Goal: Information Seeking & Learning: Learn about a topic

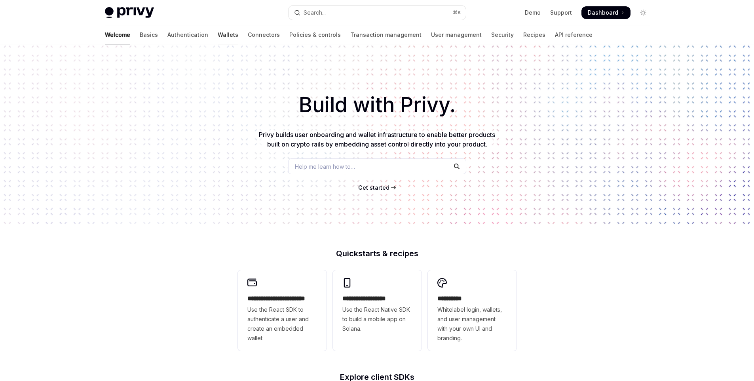
click at [218, 38] on link "Wallets" at bounding box center [228, 34] width 21 height 19
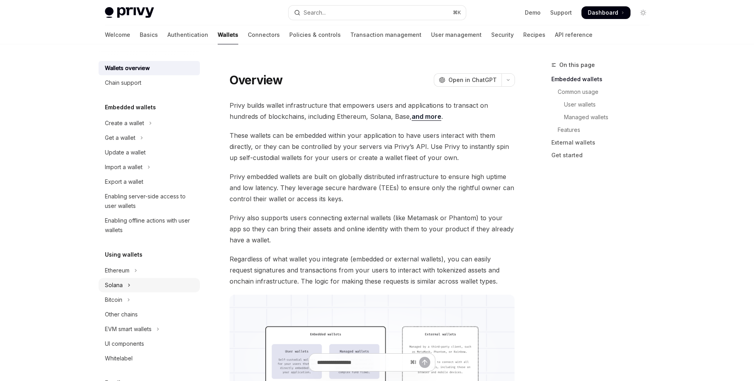
click at [122, 285] on div "Solana" at bounding box center [114, 285] width 18 height 10
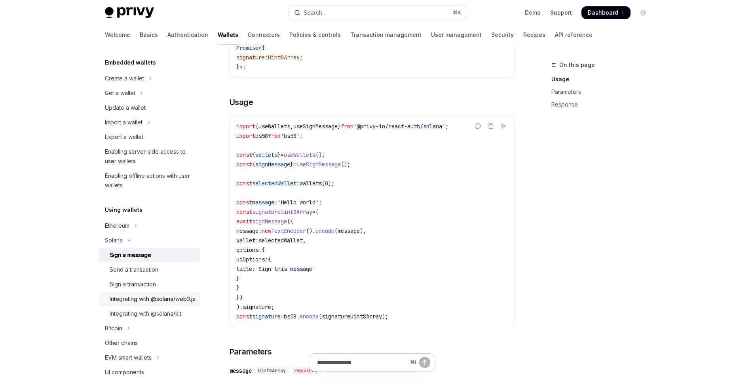
scroll to position [44, 0]
click at [143, 276] on link "Send a transaction" at bounding box center [149, 270] width 101 height 14
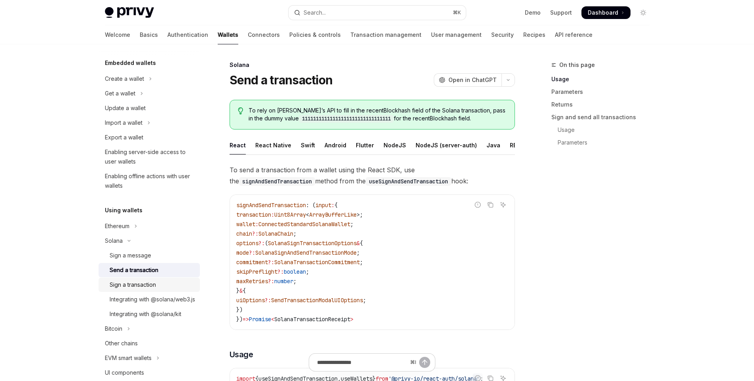
click at [143, 291] on link "Sign a transaction" at bounding box center [149, 285] width 101 height 14
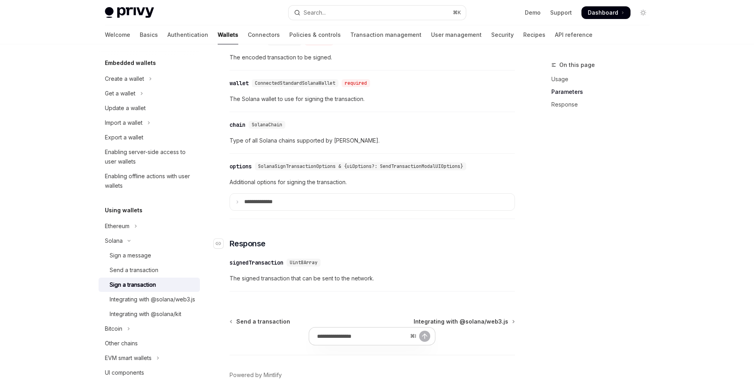
scroll to position [657, 0]
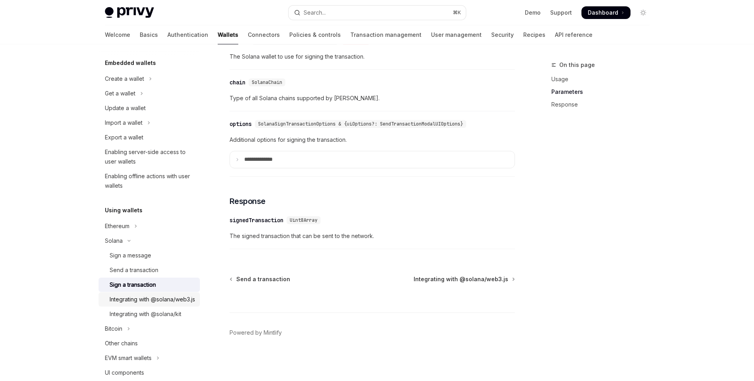
click at [144, 304] on div "Integrating with @solana/web3.js" at bounding box center [153, 300] width 86 height 10
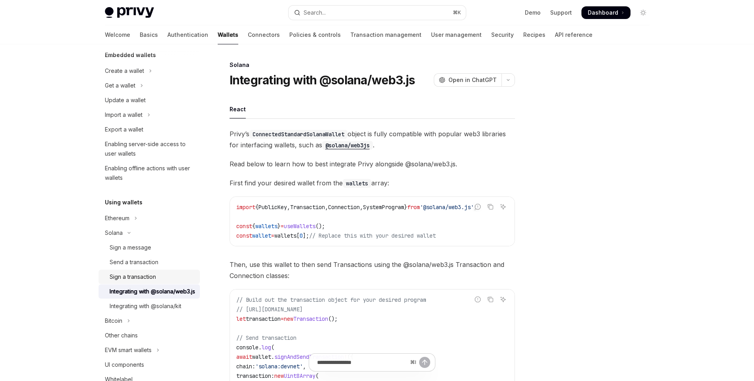
click at [152, 280] on div "Sign a transaction" at bounding box center [133, 277] width 46 height 10
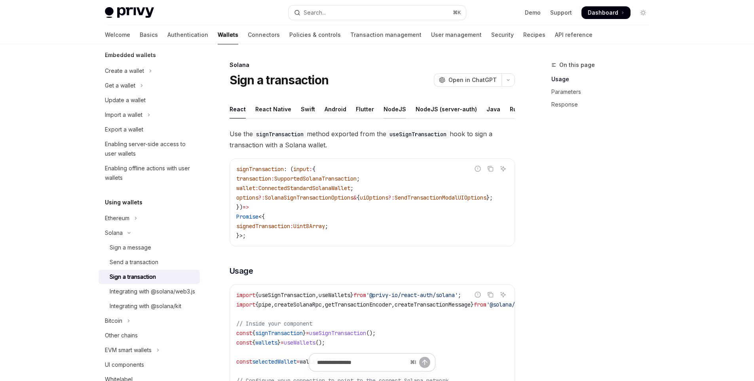
click at [384, 111] on div "NodeJS" at bounding box center [395, 109] width 23 height 19
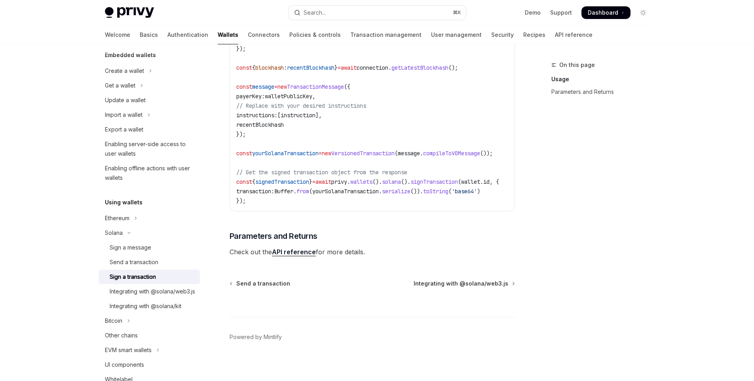
scroll to position [320, 0]
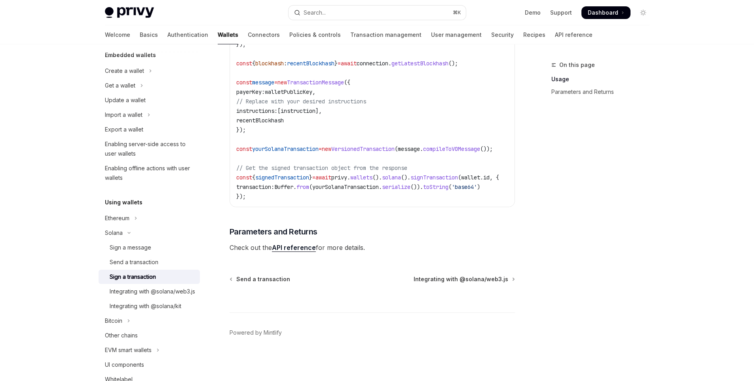
click at [302, 252] on link "API reference" at bounding box center [294, 247] width 44 height 8
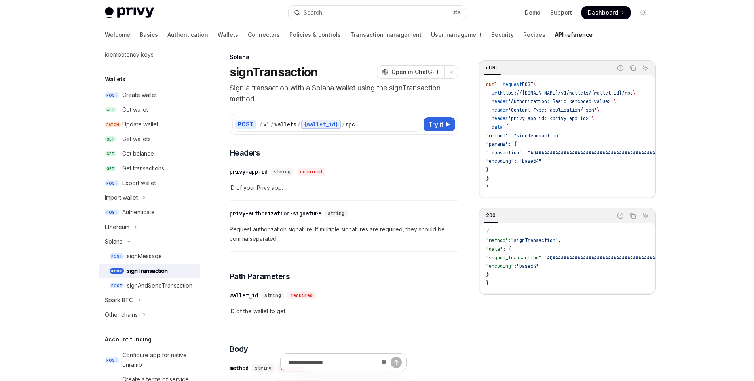
scroll to position [18, 0]
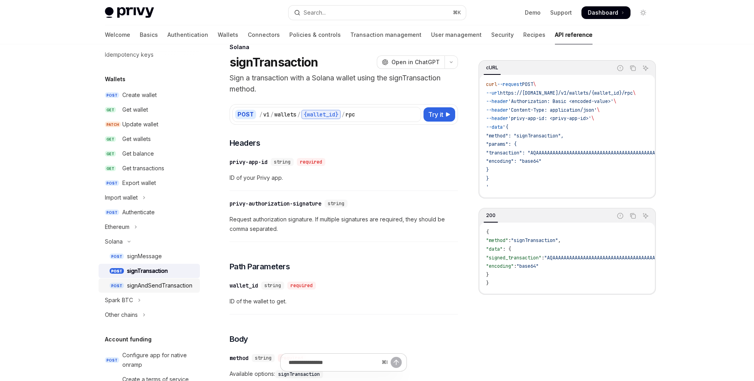
click at [144, 280] on link "POST signAndSendTransaction" at bounding box center [149, 285] width 101 height 14
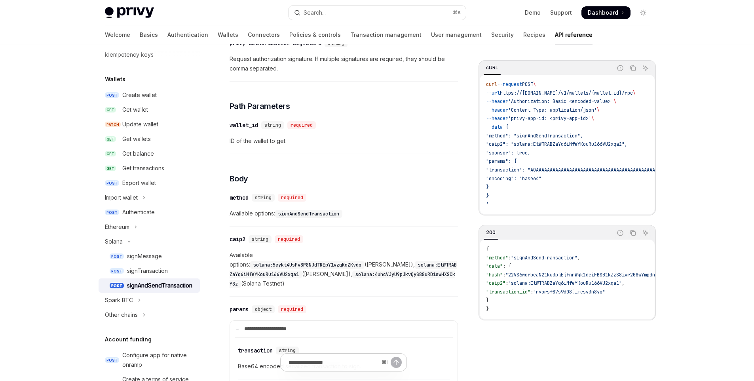
scroll to position [179, 0]
click at [141, 297] on button "Spark BTC" at bounding box center [149, 300] width 101 height 14
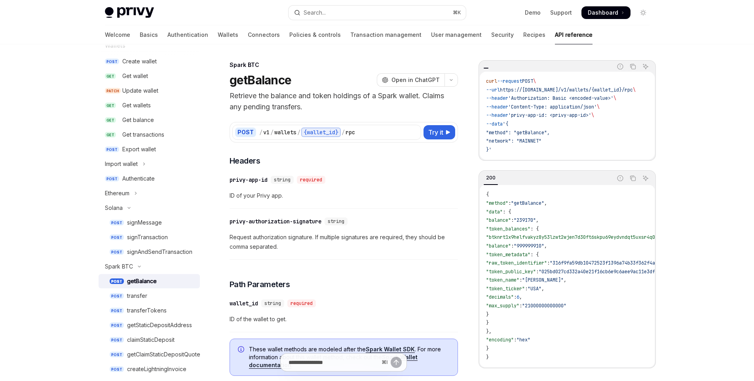
scroll to position [55, 0]
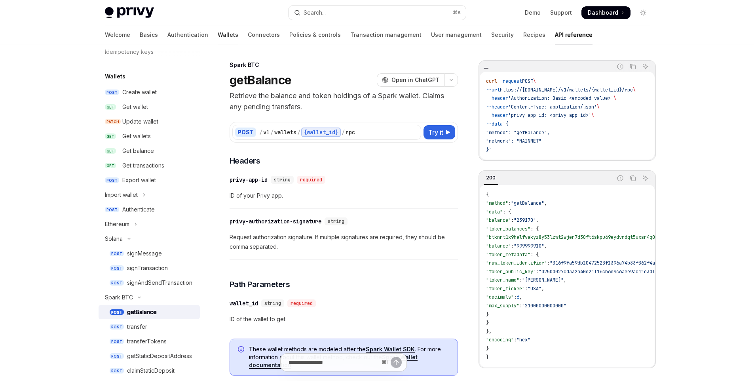
click at [218, 37] on link "Wallets" at bounding box center [228, 34] width 21 height 19
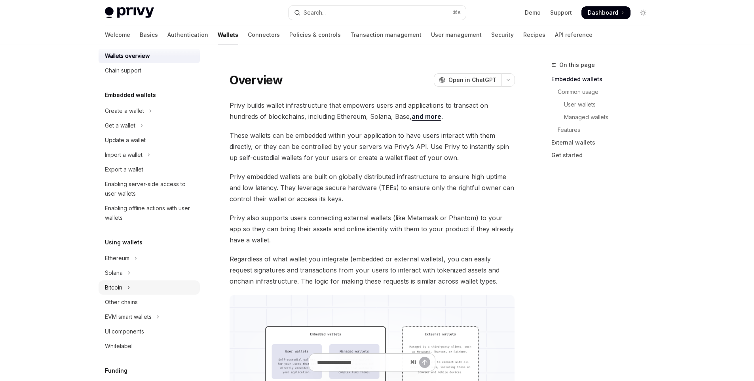
scroll to position [15, 0]
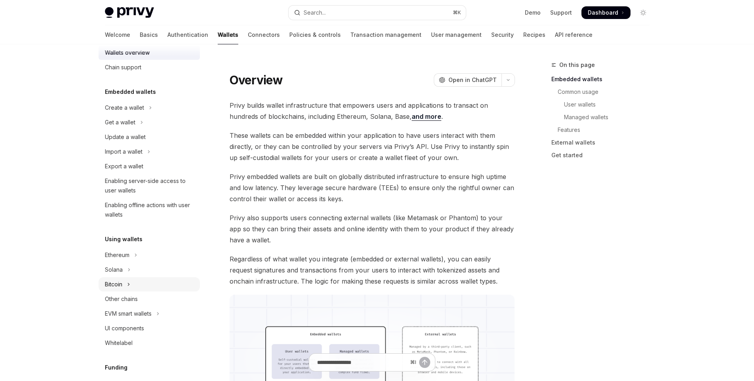
click at [151, 280] on button "Bitcoin" at bounding box center [149, 284] width 101 height 14
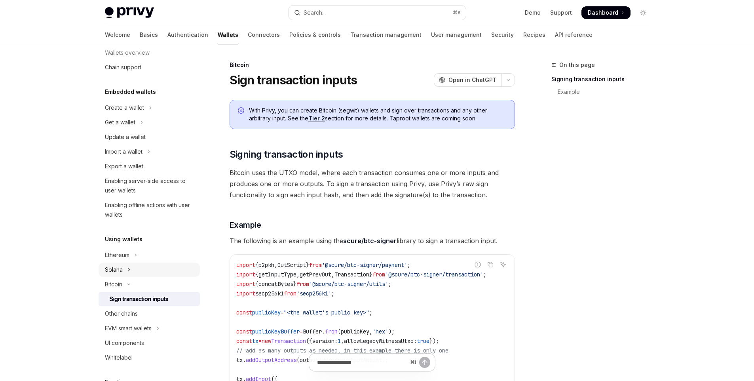
click at [152, 274] on button "Solana" at bounding box center [149, 270] width 101 height 14
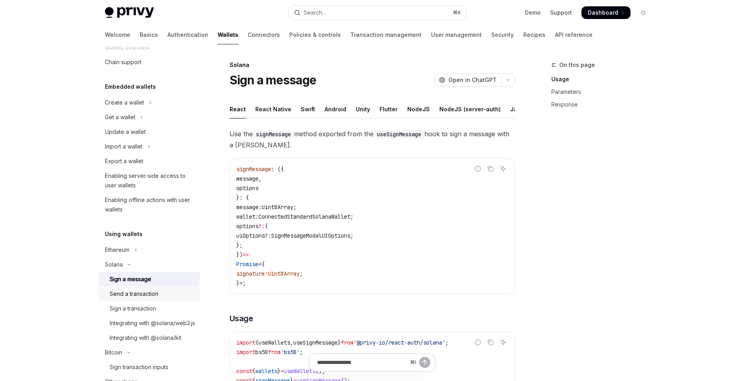
scroll to position [27, 0]
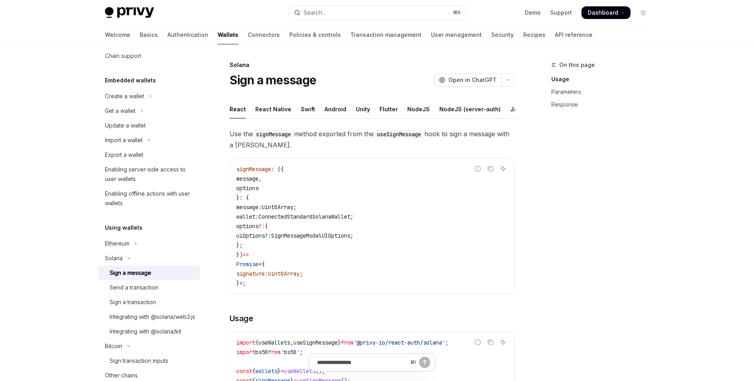
click at [168, 278] on link "Sign a message" at bounding box center [149, 273] width 101 height 14
click at [167, 286] on div "Send a transaction" at bounding box center [153, 288] width 86 height 10
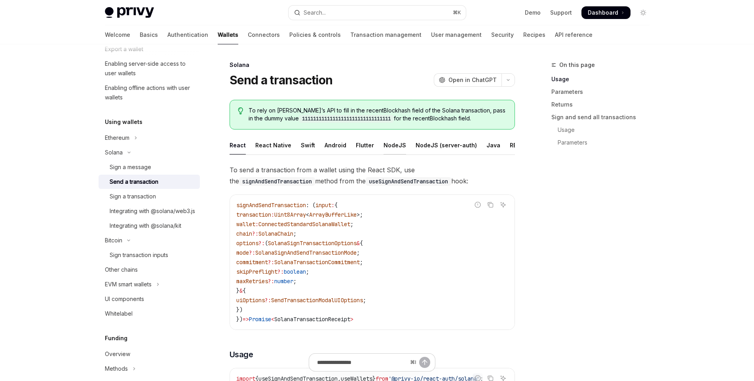
click at [384, 147] on div "NodeJS" at bounding box center [395, 145] width 23 height 19
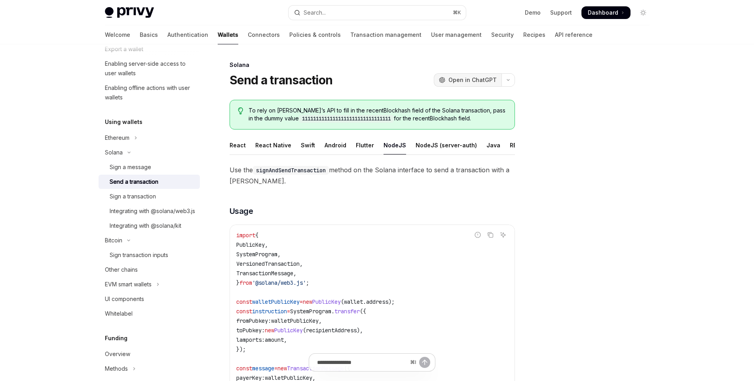
click at [471, 83] on span "Open in ChatGPT" at bounding box center [473, 80] width 48 height 8
click at [513, 82] on button "button" at bounding box center [508, 79] width 13 height 13
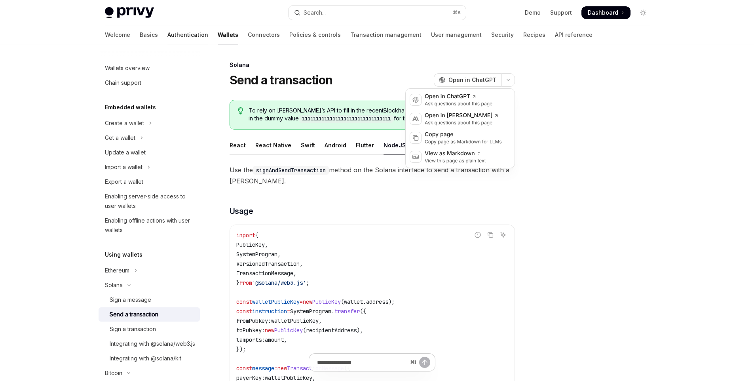
click at [167, 38] on link "Authentication" at bounding box center [187, 34] width 41 height 19
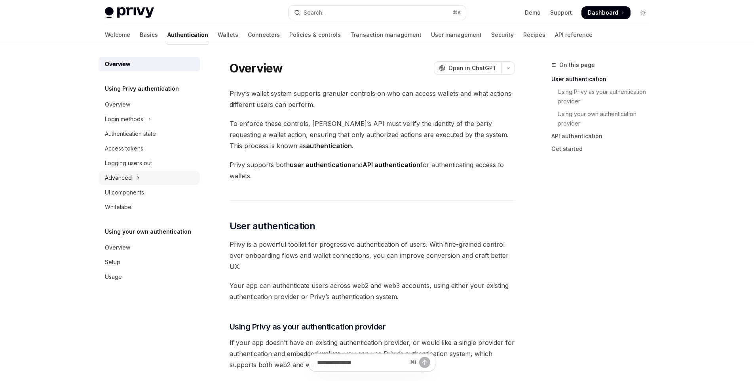
click at [134, 181] on button "Advanced" at bounding box center [149, 178] width 101 height 14
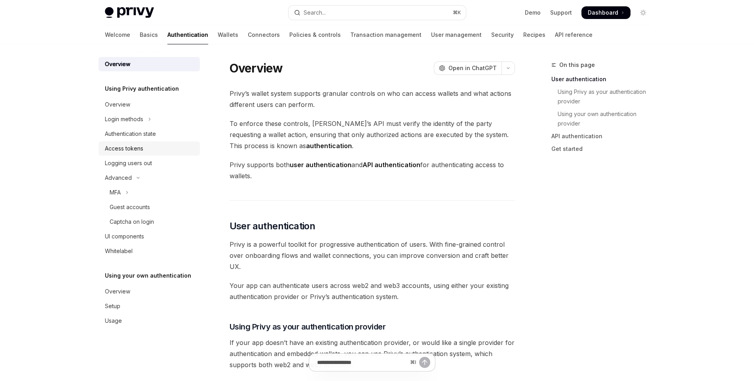
click at [163, 142] on link "Access tokens" at bounding box center [149, 148] width 101 height 14
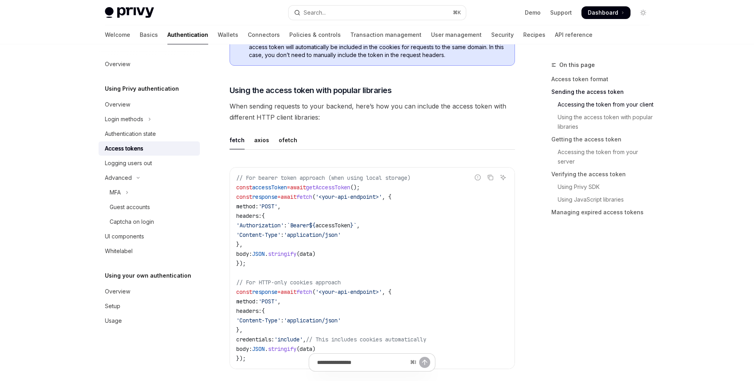
scroll to position [645, 0]
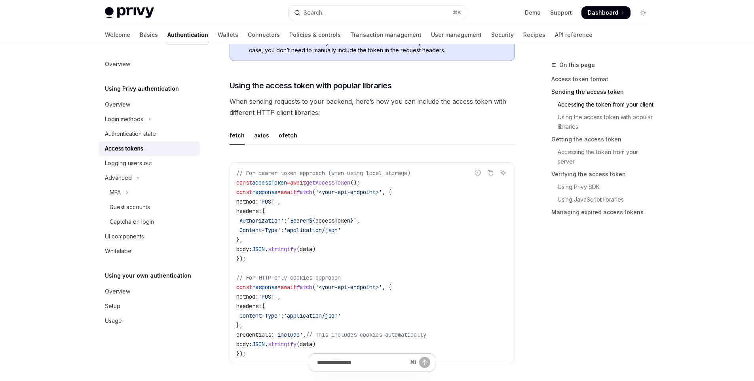
click at [139, 143] on link "Access tokens" at bounding box center [149, 148] width 101 height 14
click at [141, 137] on div "Authentication state" at bounding box center [130, 134] width 51 height 10
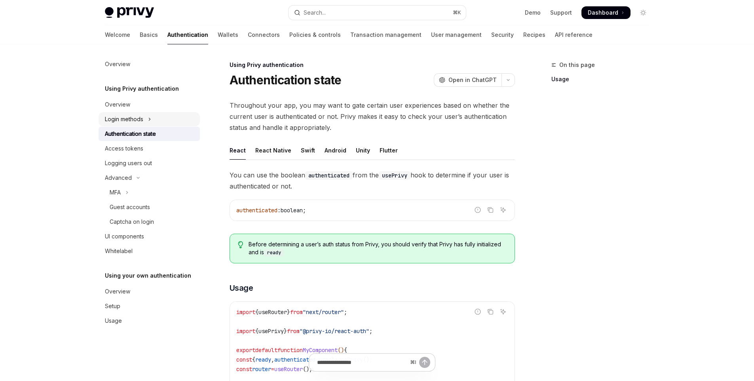
click at [141, 122] on div "Login methods" at bounding box center [124, 119] width 38 height 10
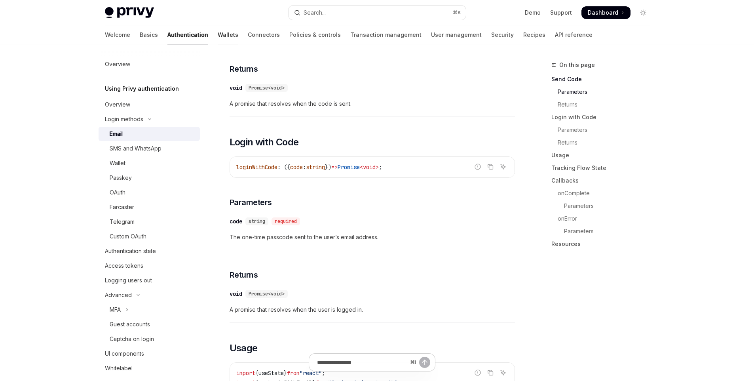
click at [218, 39] on link "Wallets" at bounding box center [228, 34] width 21 height 19
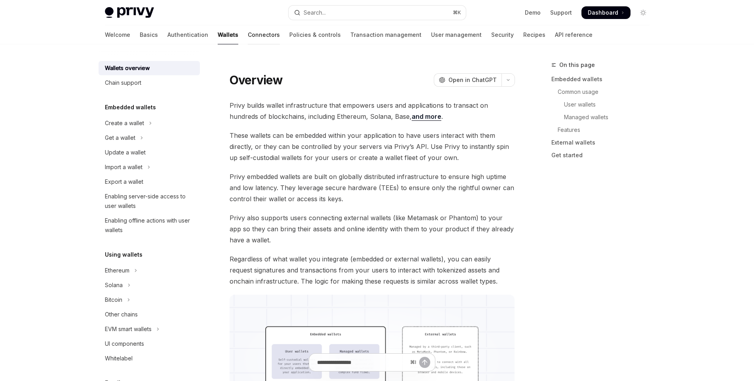
click at [248, 34] on link "Connectors" at bounding box center [264, 34] width 32 height 19
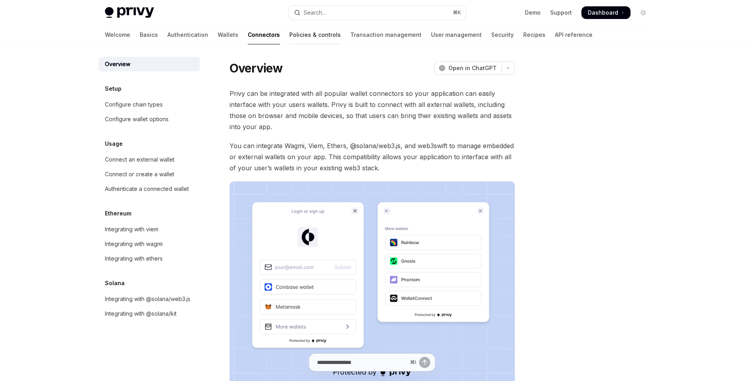
click at [289, 36] on link "Policies & controls" at bounding box center [314, 34] width 51 height 19
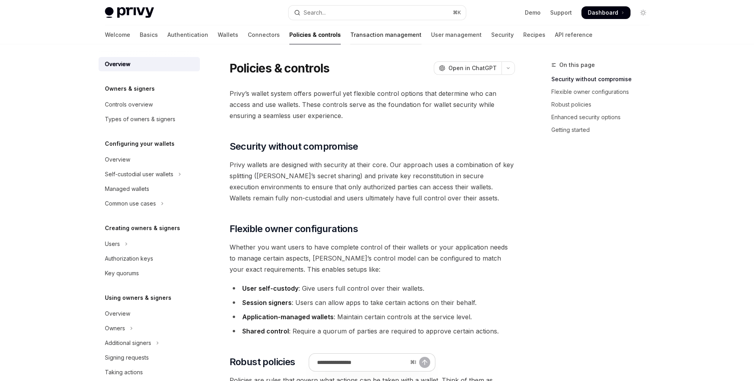
click at [350, 36] on link "Transaction management" at bounding box center [385, 34] width 71 height 19
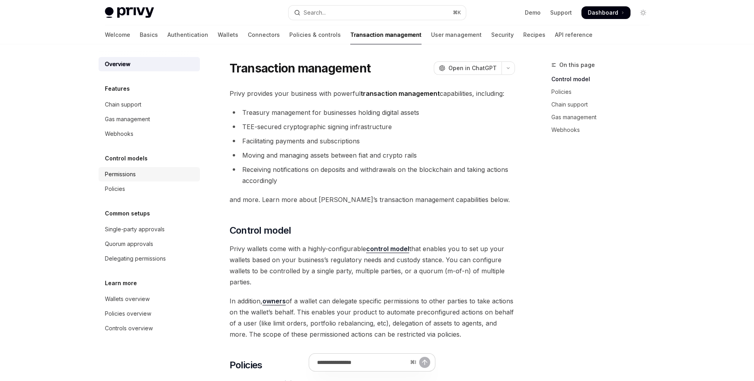
click at [129, 171] on div "Permissions" at bounding box center [120, 174] width 31 height 10
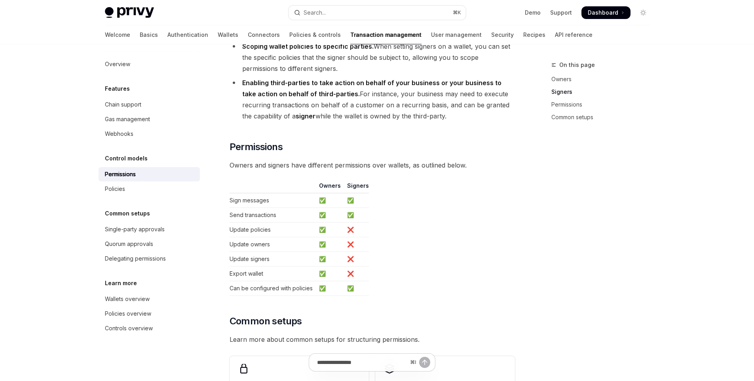
scroll to position [525, 0]
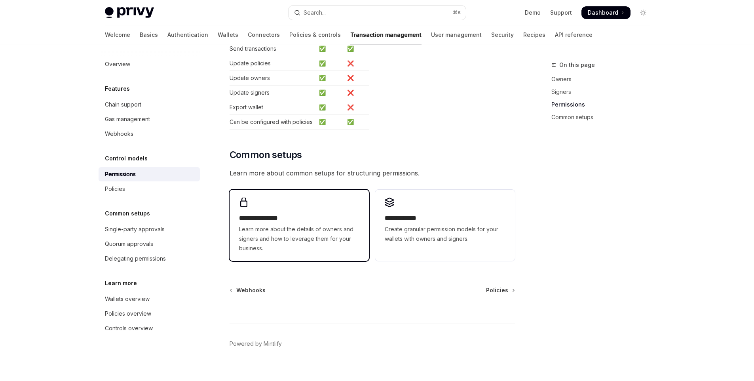
click at [283, 227] on span "Learn more about the details of owners and signers and how to leverage them for…" at bounding box center [299, 238] width 120 height 29
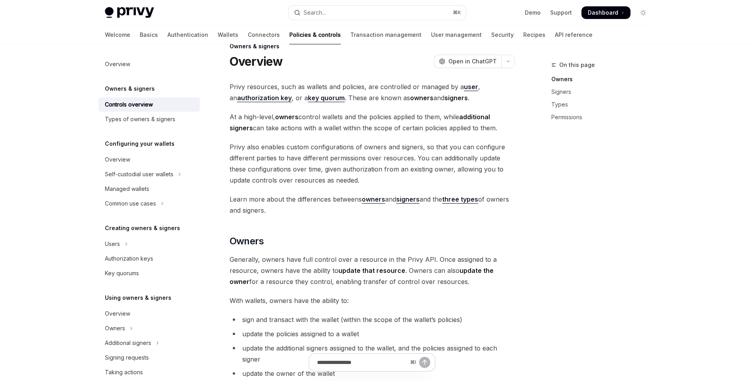
scroll to position [77, 0]
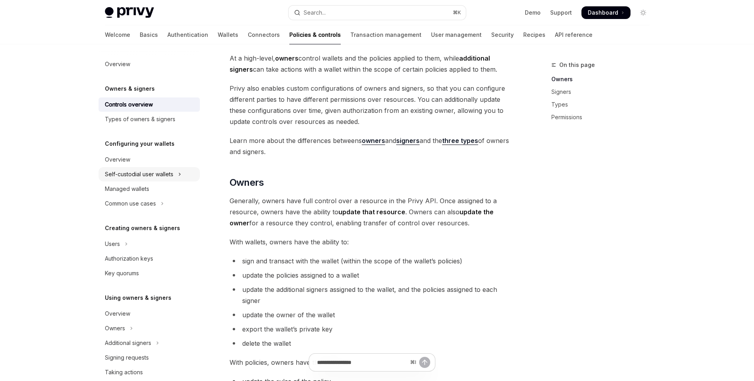
click at [150, 173] on div "Self-custodial user wallets" at bounding box center [139, 174] width 68 height 10
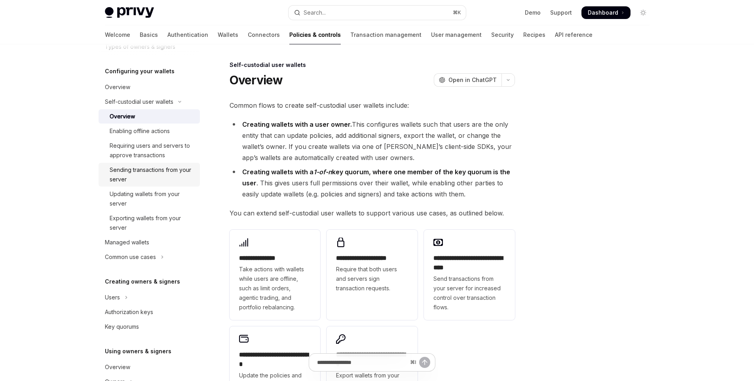
scroll to position [73, 0]
click at [169, 159] on div "Requiring users and servers to approve transactions" at bounding box center [153, 149] width 86 height 19
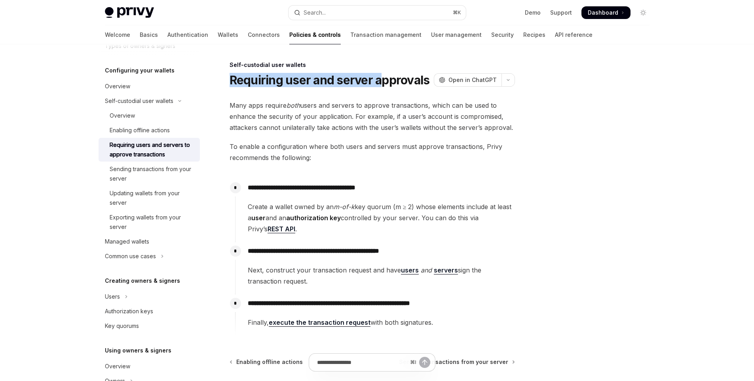
drag, startPoint x: 225, startPoint y: 79, endPoint x: 382, endPoint y: 76, distance: 156.8
click at [382, 76] on div "**********" at bounding box center [298, 261] width 437 height 403
click at [304, 117] on span "Many apps require both users and servers to approve transactions, which can be …" at bounding box center [372, 116] width 285 height 33
click at [471, 81] on span "Open in ChatGPT" at bounding box center [473, 80] width 48 height 8
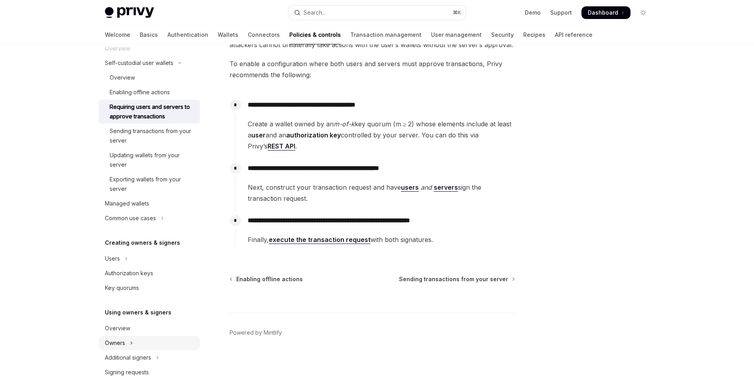
scroll to position [167, 0]
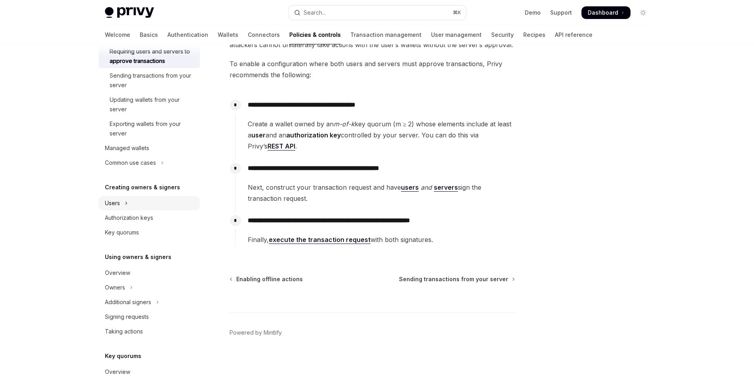
click at [138, 205] on button "Users" at bounding box center [149, 203] width 101 height 14
type textarea "*"
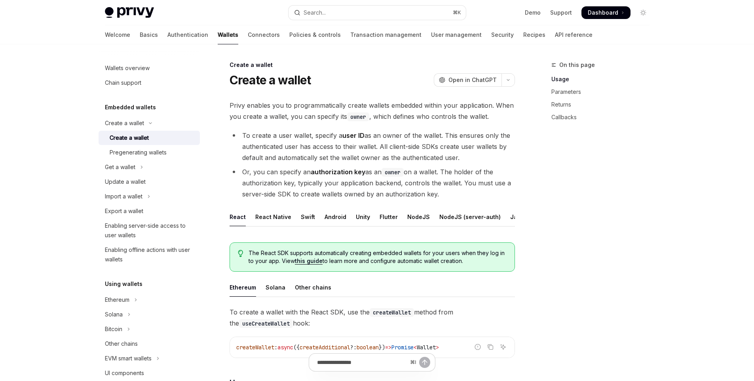
click at [424, 215] on ul "React React Native Swift Android Unity Flutter NodeJS NodeJS (server-auth) Java…" at bounding box center [372, 216] width 285 height 19
click at [417, 215] on div "NodeJS" at bounding box center [418, 216] width 23 height 19
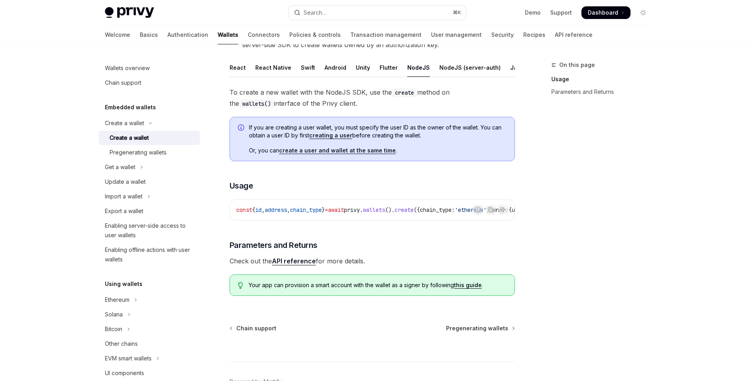
scroll to position [153, 0]
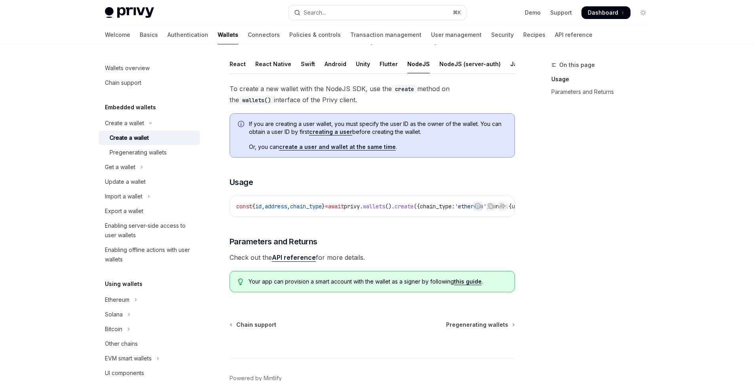
drag, startPoint x: 373, startPoint y: 220, endPoint x: 388, endPoint y: 218, distance: 15.6
click at [388, 217] on div "const { id , address , chain_type } = await privy . wallets (). create ({ chain…" at bounding box center [372, 206] width 285 height 21
drag, startPoint x: 385, startPoint y: 222, endPoint x: 400, endPoint y: 220, distance: 14.7
click at [400, 217] on div "const { id , address , chain_type } = await privy . wallets (). create ({ chain…" at bounding box center [372, 206] width 285 height 21
drag, startPoint x: 397, startPoint y: 224, endPoint x: 424, endPoint y: 221, distance: 27.5
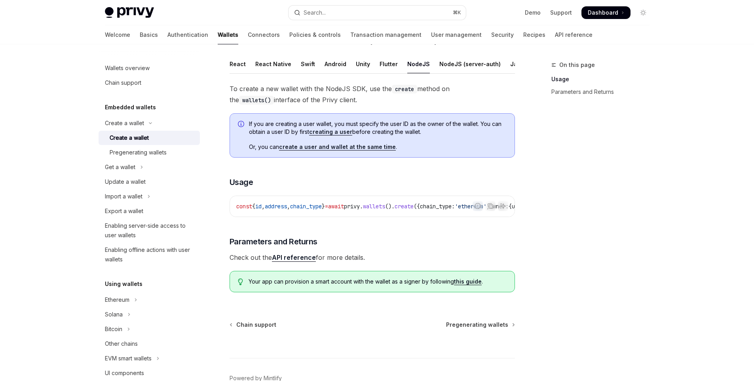
click at [425, 217] on div "Report incorrect code Copy Ask AI const { id , address , chain_type } = await p…" at bounding box center [372, 206] width 285 height 21
click at [146, 156] on div "Pregenerating wallets" at bounding box center [138, 153] width 57 height 10
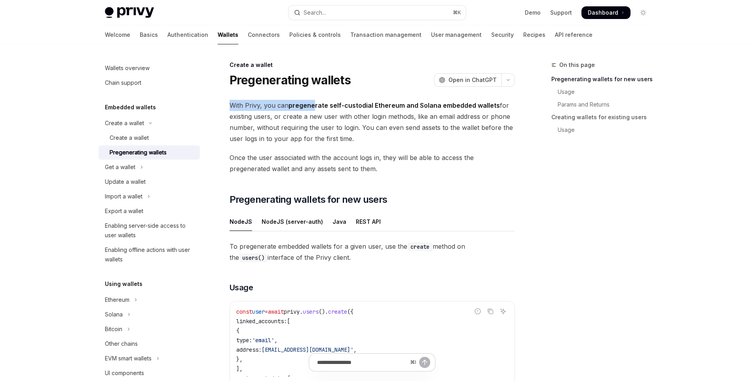
drag, startPoint x: 255, startPoint y: 106, endPoint x: 314, endPoint y: 103, distance: 58.7
click at [314, 103] on span "With Privy, you can pregenerate self-custodial Ethereum and Solana embedded wal…" at bounding box center [372, 122] width 285 height 44
click at [409, 105] on strong "pregenerate self-custodial Ethereum and Solana embedded wallets" at bounding box center [394, 105] width 211 height 8
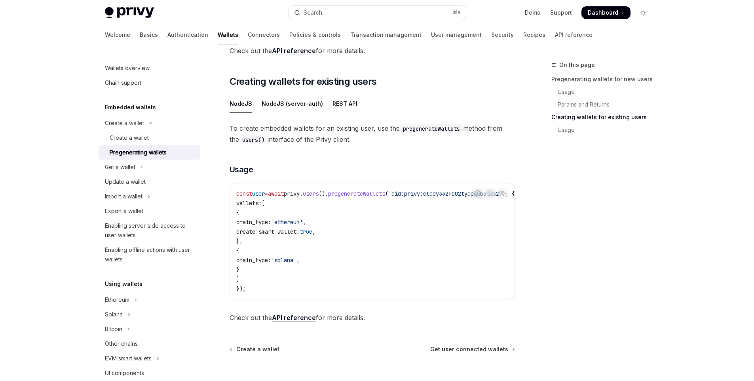
scroll to position [303, 0]
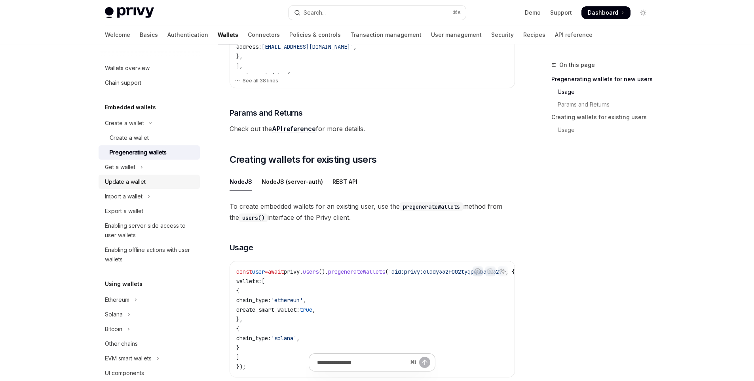
click at [128, 181] on div "Update a wallet" at bounding box center [125, 182] width 41 height 10
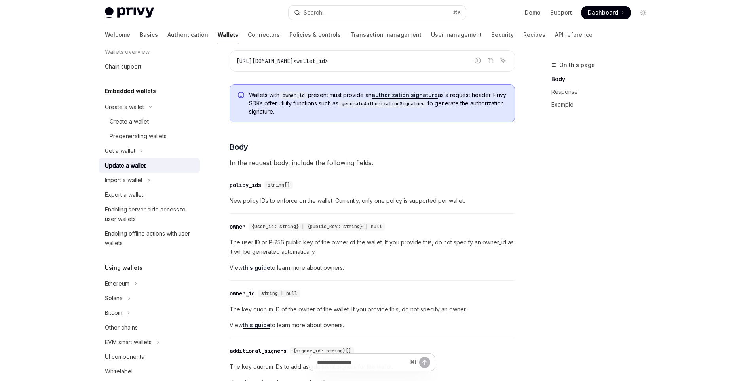
scroll to position [161, 0]
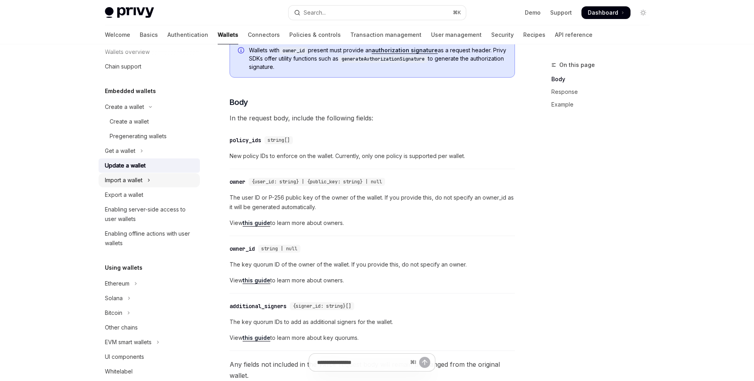
click at [154, 183] on button "Import a wallet" at bounding box center [149, 180] width 101 height 14
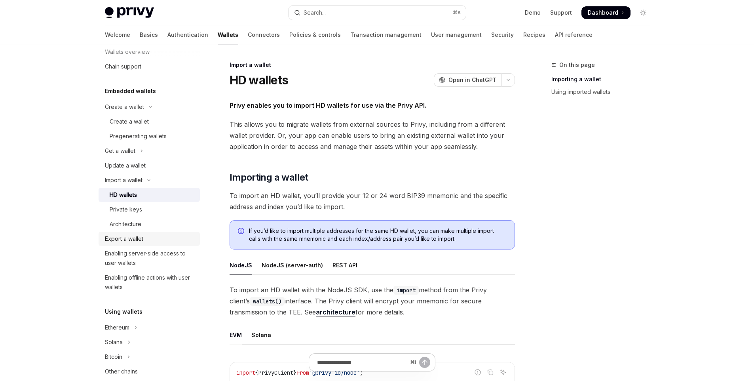
click at [180, 238] on div "Export a wallet" at bounding box center [150, 239] width 90 height 10
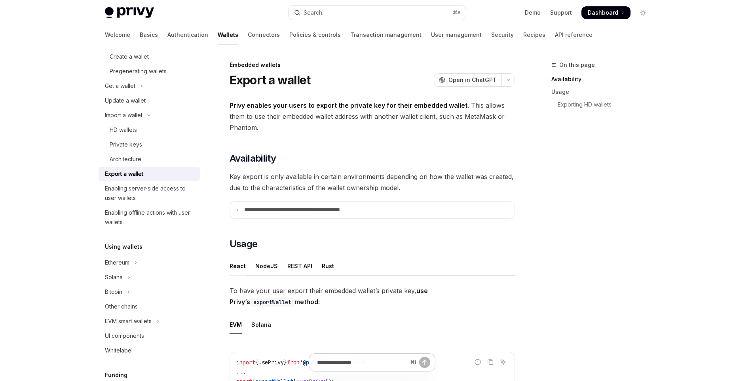
scroll to position [89, 0]
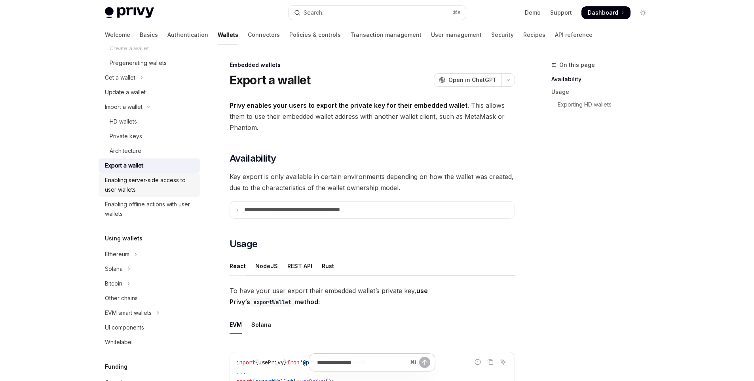
click at [172, 191] on div "Enabling server-side access to user wallets" at bounding box center [150, 184] width 90 height 19
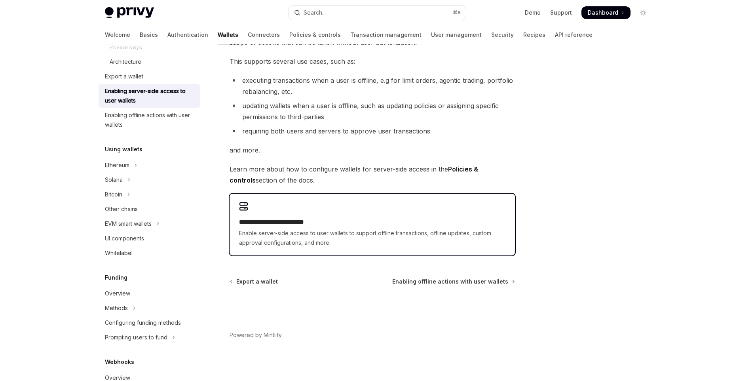
scroll to position [102, 0]
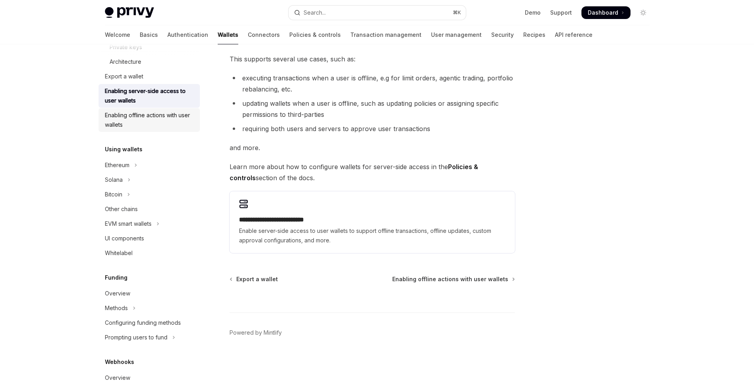
click at [166, 126] on div "Enabling offline actions with user wallets" at bounding box center [150, 119] width 90 height 19
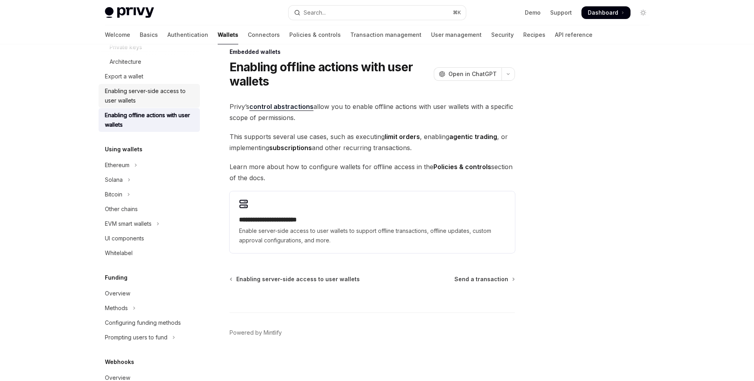
click at [166, 99] on div "Enabling server-side access to user wallets" at bounding box center [150, 95] width 90 height 19
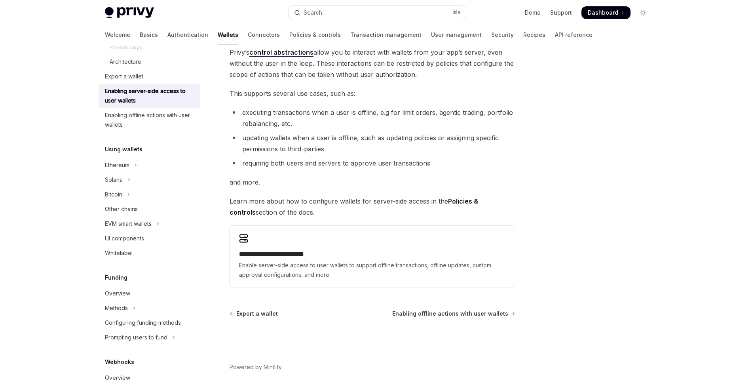
scroll to position [102, 0]
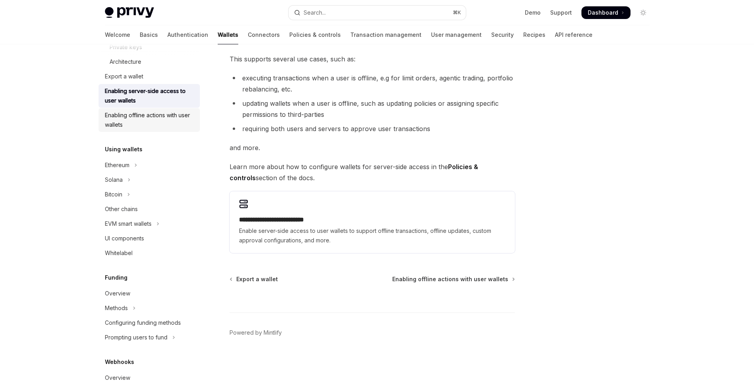
click at [131, 121] on div "Enabling offline actions with user wallets" at bounding box center [150, 119] width 90 height 19
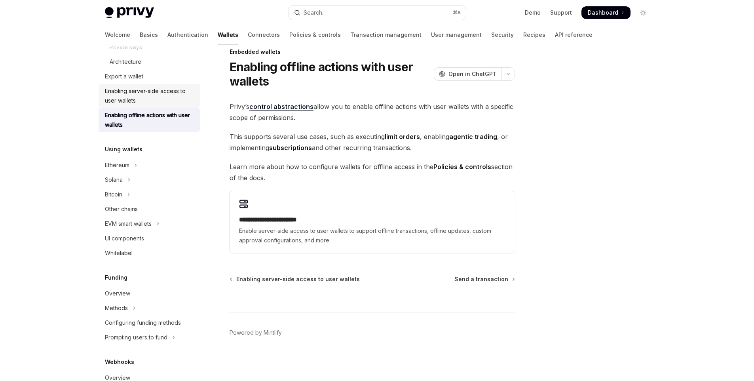
click at [144, 105] on div "Enabling server-side access to user wallets" at bounding box center [150, 95] width 90 height 19
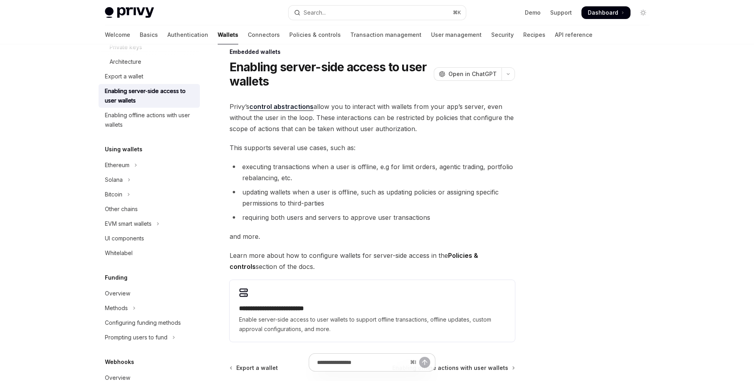
click at [89, 190] on div "**********" at bounding box center [298, 258] width 437 height 422
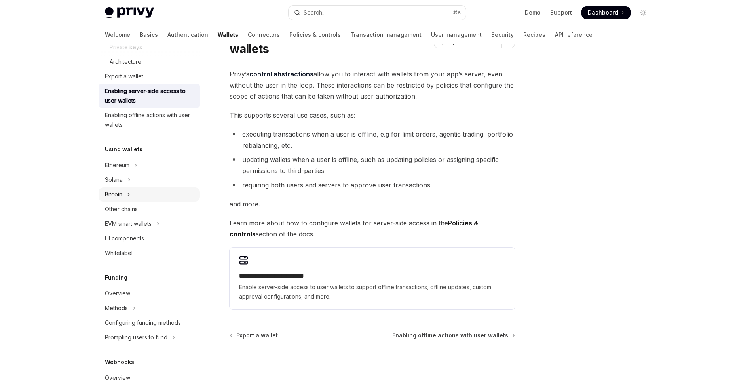
scroll to position [48, 0]
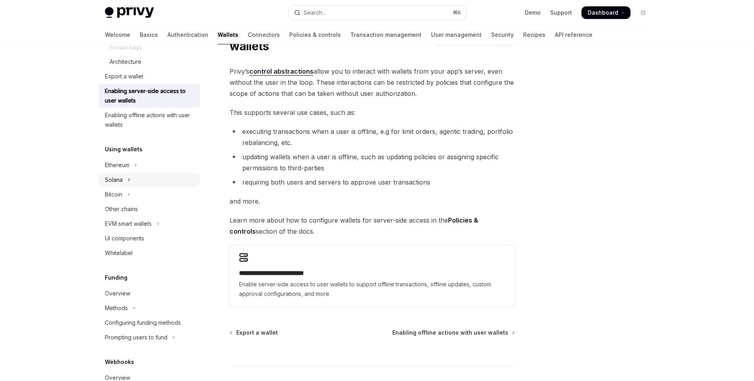
click at [126, 181] on button "Solana" at bounding box center [149, 180] width 101 height 14
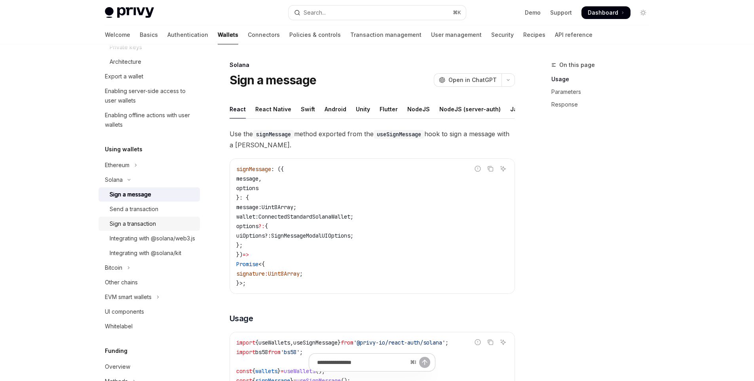
click at [133, 224] on div "Sign a transaction" at bounding box center [133, 224] width 46 height 10
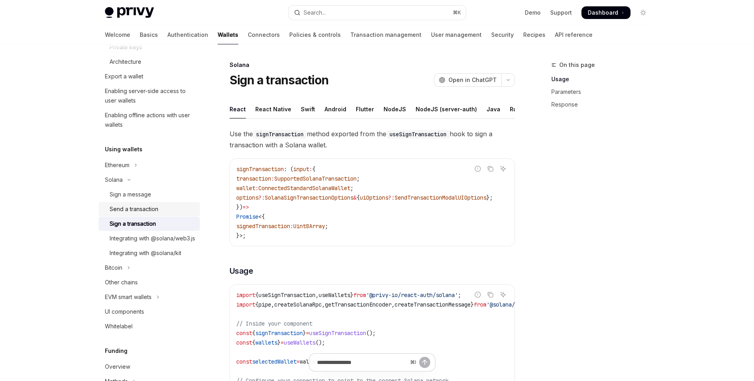
click at [136, 215] on link "Send a transaction" at bounding box center [149, 209] width 101 height 14
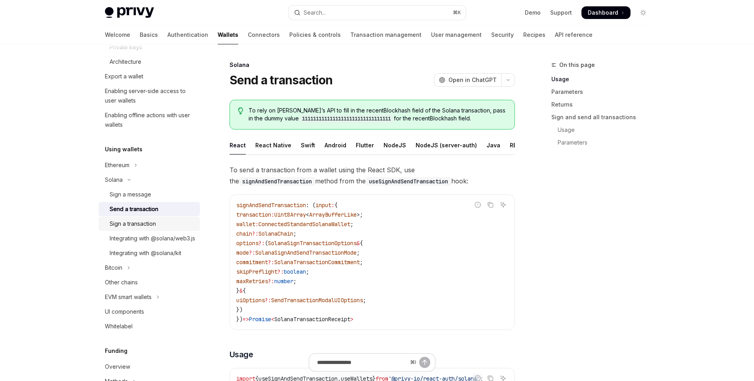
click at [136, 226] on div "Sign a transaction" at bounding box center [133, 224] width 46 height 10
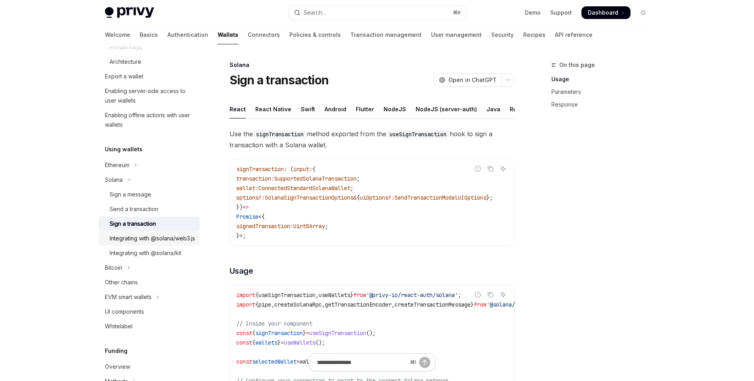
click at [137, 237] on div "Integrating with @solana/web3.js" at bounding box center [153, 239] width 86 height 10
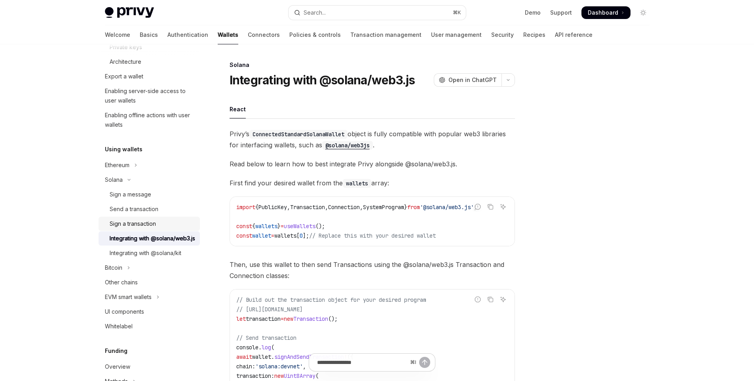
click at [138, 224] on div "Sign a transaction" at bounding box center [133, 224] width 46 height 10
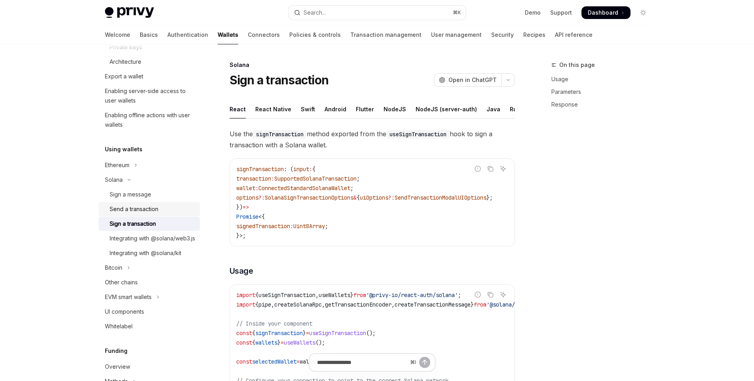
click at [141, 213] on div "Send a transaction" at bounding box center [134, 209] width 49 height 10
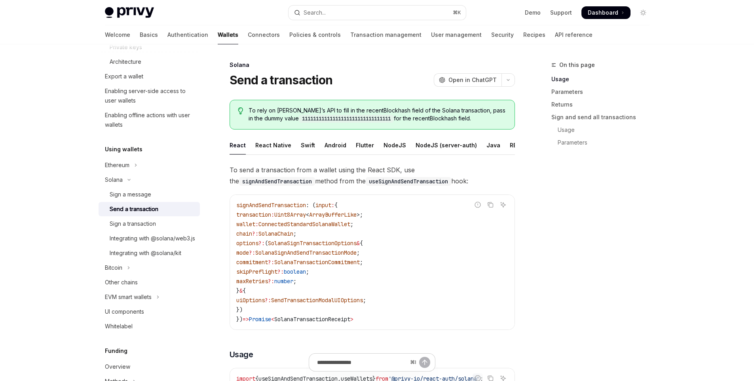
click at [315, 177] on code "signAndSendTransaction" at bounding box center [277, 181] width 76 height 9
click at [392, 151] on div "NodeJS" at bounding box center [395, 145] width 23 height 19
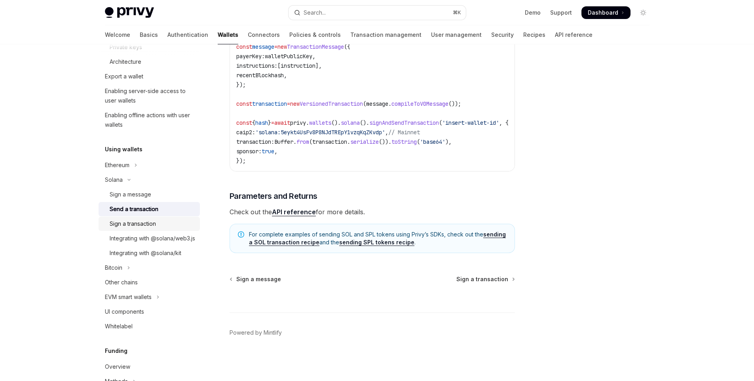
scroll to position [331, 0]
click at [110, 224] on div "Sign a transaction" at bounding box center [133, 224] width 46 height 10
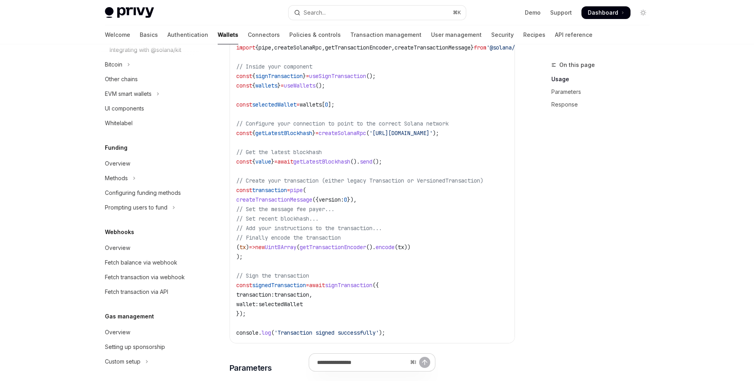
scroll to position [286, 0]
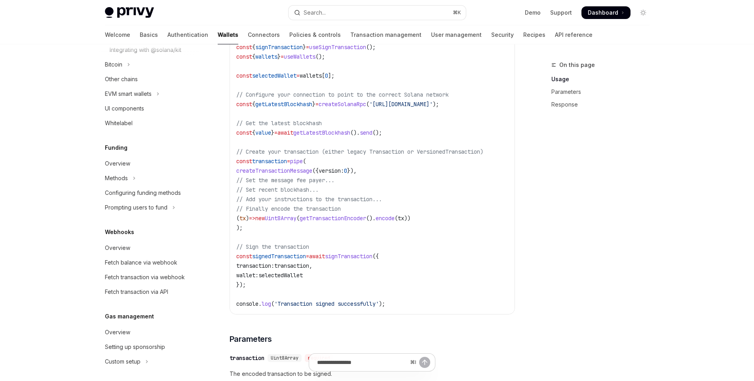
click at [549, 250] on div "On this page Usage Parameters Response" at bounding box center [596, 220] width 120 height 321
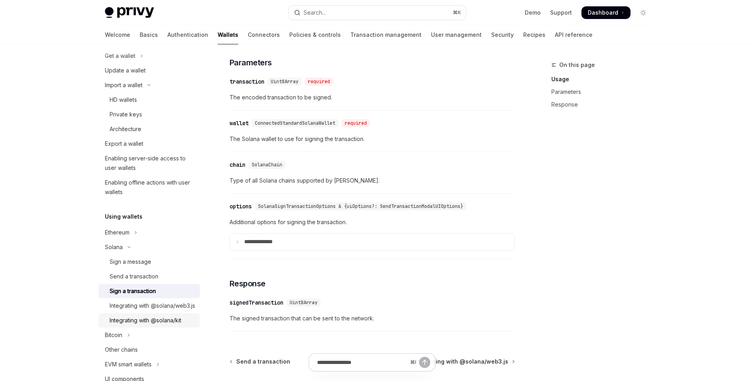
scroll to position [341, 0]
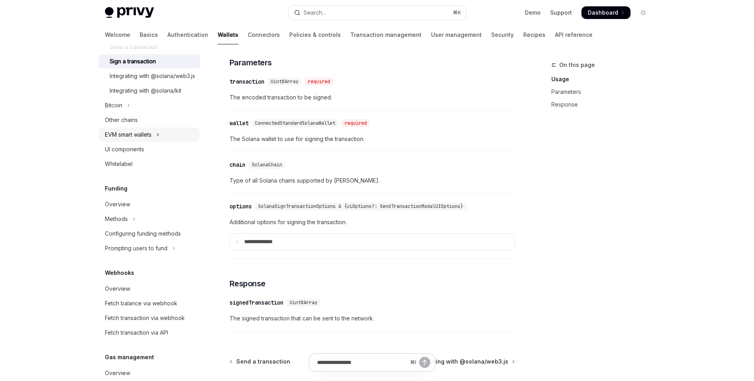
click at [131, 139] on div "EVM smart wallets" at bounding box center [128, 135] width 47 height 10
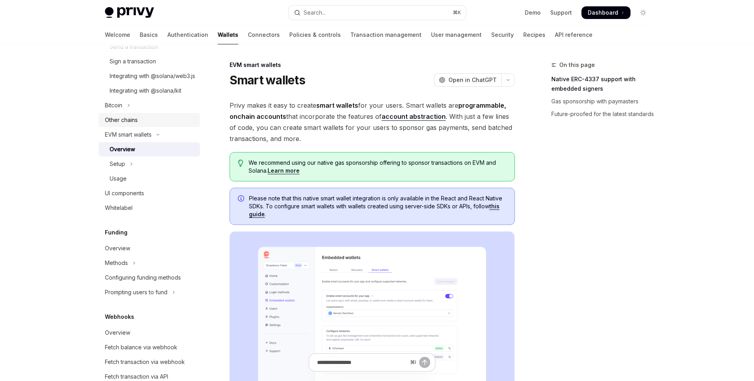
click at [132, 125] on div "Other chains" at bounding box center [121, 120] width 33 height 10
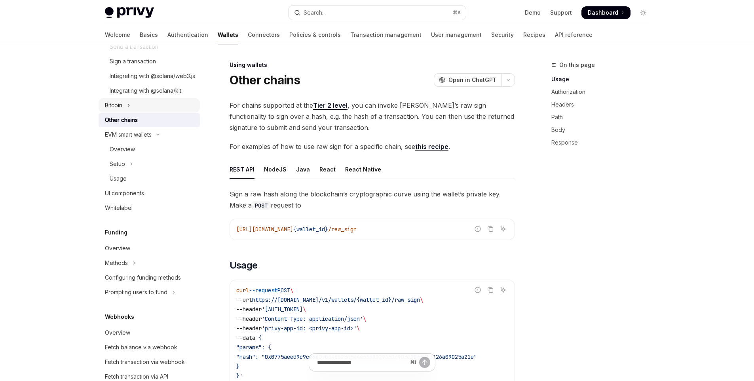
click at [133, 112] on button "Bitcoin" at bounding box center [149, 105] width 101 height 14
type textarea "*"
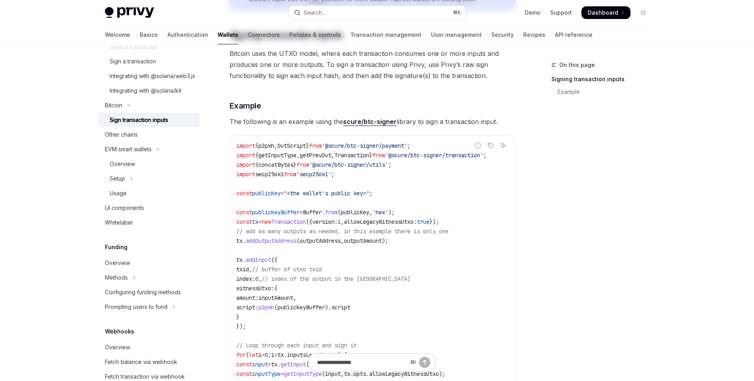
scroll to position [204, 0]
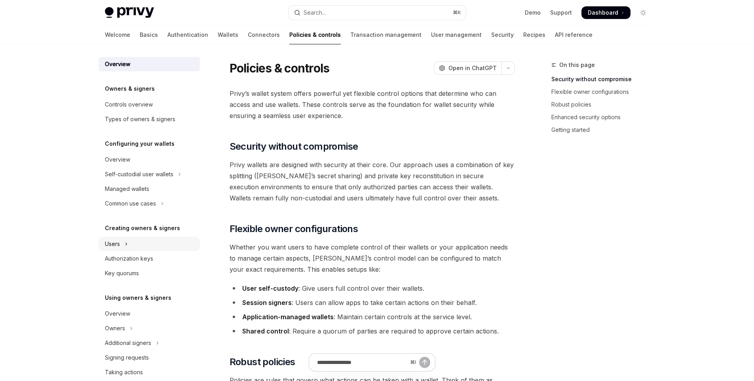
click at [156, 246] on button "Users" at bounding box center [149, 244] width 101 height 14
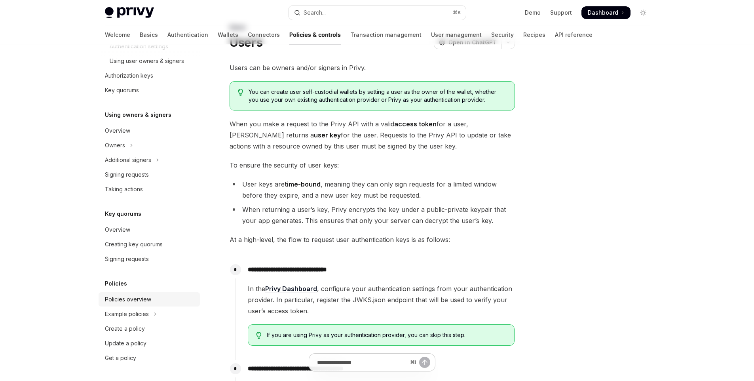
scroll to position [102, 0]
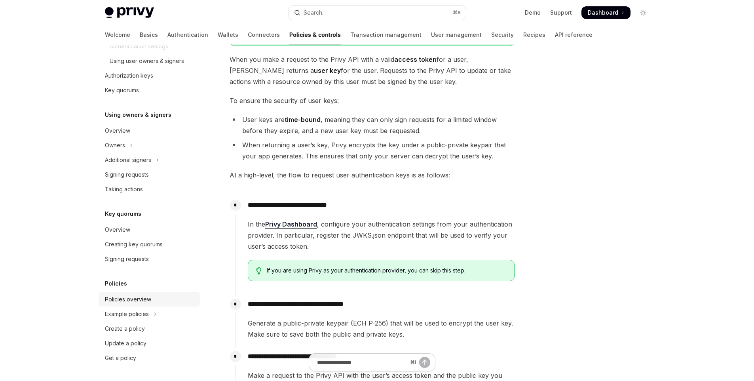
click at [141, 303] on div "Policies overview" at bounding box center [128, 300] width 46 height 10
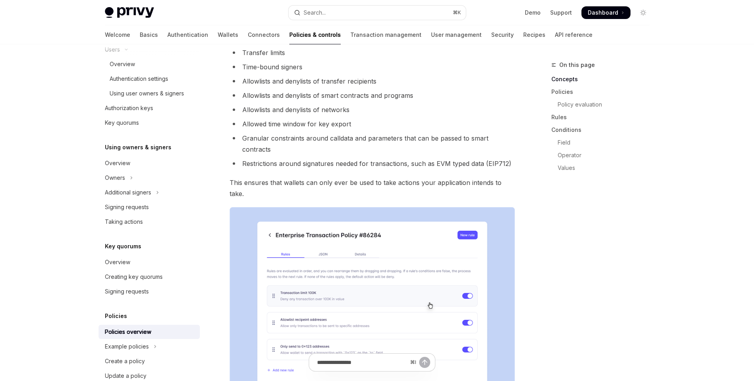
scroll to position [90, 0]
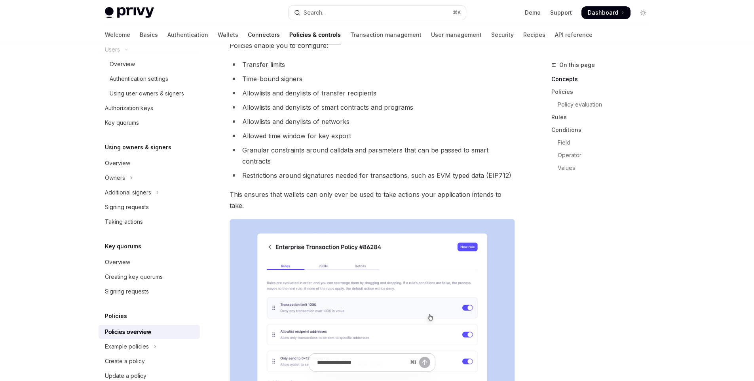
click at [248, 35] on link "Connectors" at bounding box center [264, 34] width 32 height 19
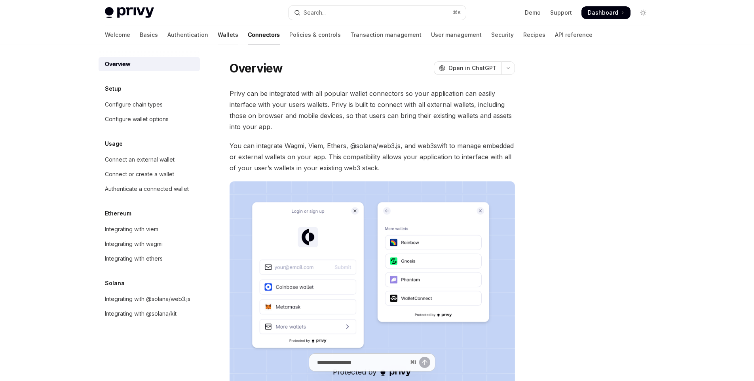
click at [218, 34] on link "Wallets" at bounding box center [228, 34] width 21 height 19
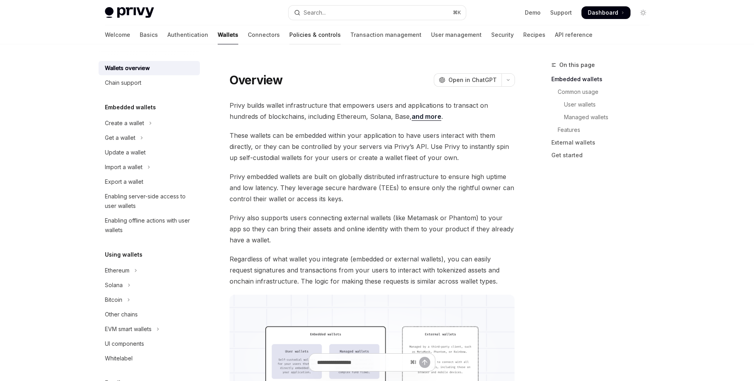
click at [289, 37] on link "Policies & controls" at bounding box center [314, 34] width 51 height 19
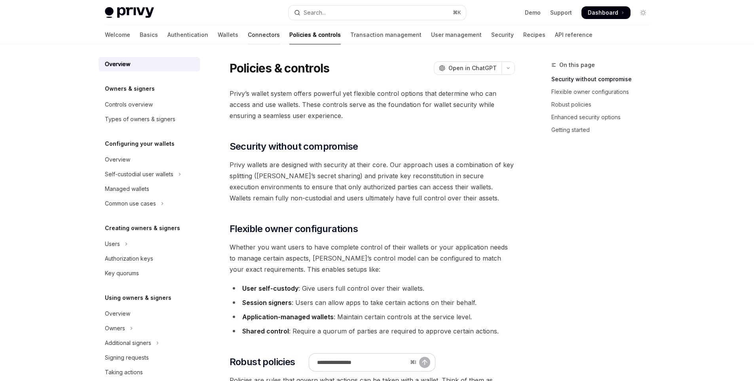
click at [248, 40] on link "Connectors" at bounding box center [264, 34] width 32 height 19
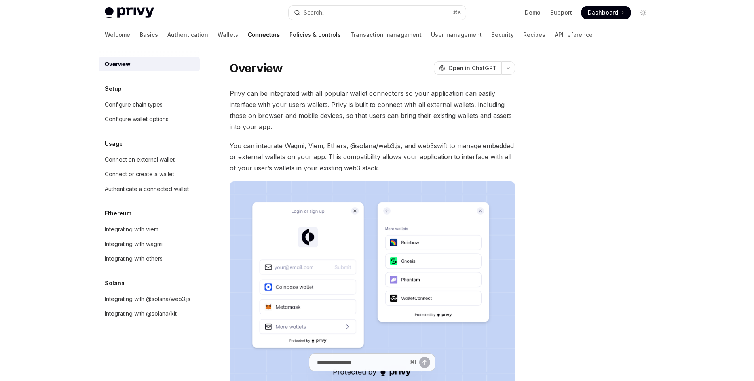
click at [289, 36] on link "Policies & controls" at bounding box center [314, 34] width 51 height 19
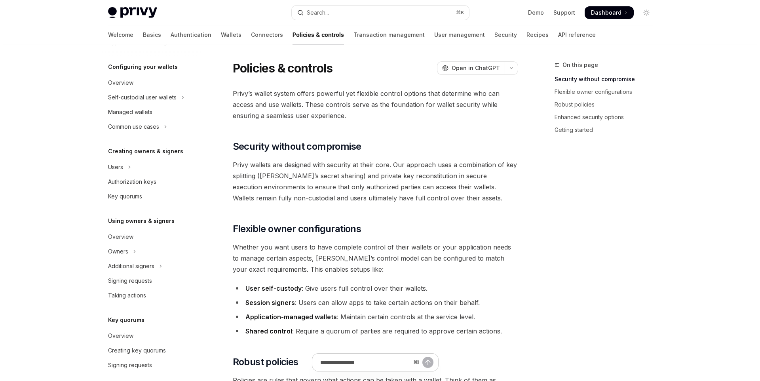
scroll to position [78, 0]
click at [135, 249] on button "Owners" at bounding box center [149, 250] width 101 height 14
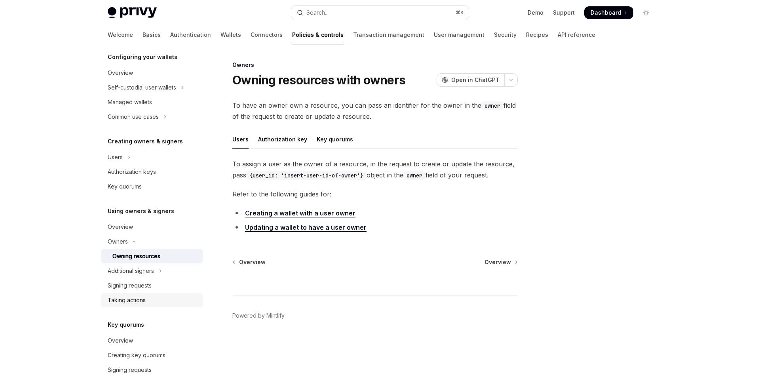
scroll to position [88, 0]
click at [318, 216] on link "Creating a wallet with a user owner" at bounding box center [300, 213] width 110 height 8
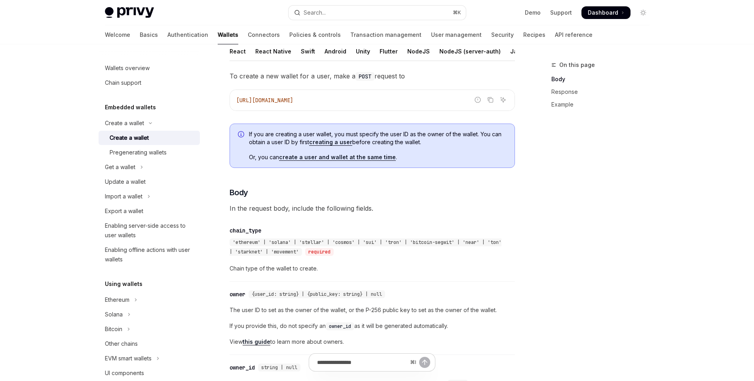
scroll to position [155, 0]
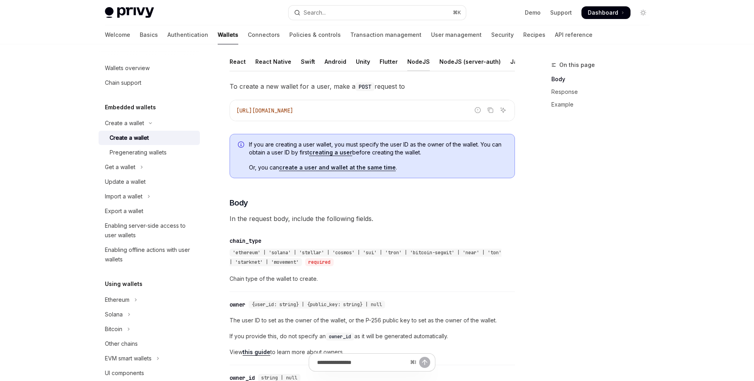
click at [408, 65] on div "NodeJS" at bounding box center [418, 61] width 23 height 19
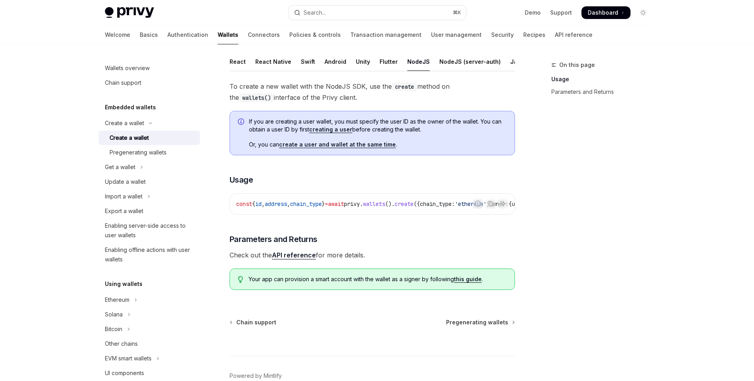
click at [358, 191] on div "To create a new wallet with the NodeJS SDK, use the create method on the wallet…" at bounding box center [372, 188] width 285 height 215
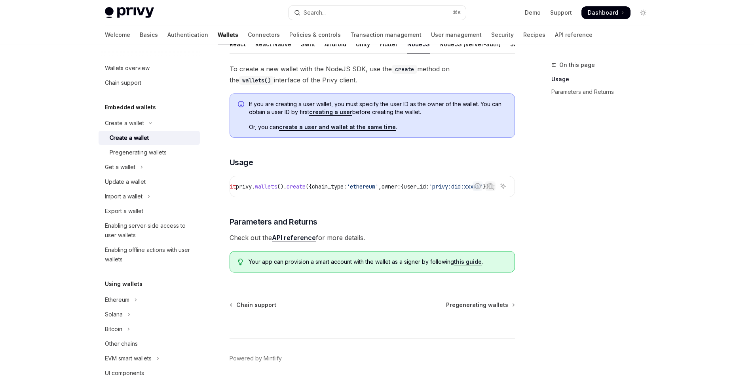
scroll to position [0, 160]
drag, startPoint x: 396, startPoint y: 205, endPoint x: 391, endPoint y: 207, distance: 4.9
click at [391, 207] on div "To create a new wallet with the NodeJS SDK, use the create method on the wallet…" at bounding box center [372, 170] width 285 height 215
click at [417, 197] on div "const { id , address , chain_type } = await privy . wallets (). create ({ chain…" at bounding box center [372, 186] width 285 height 21
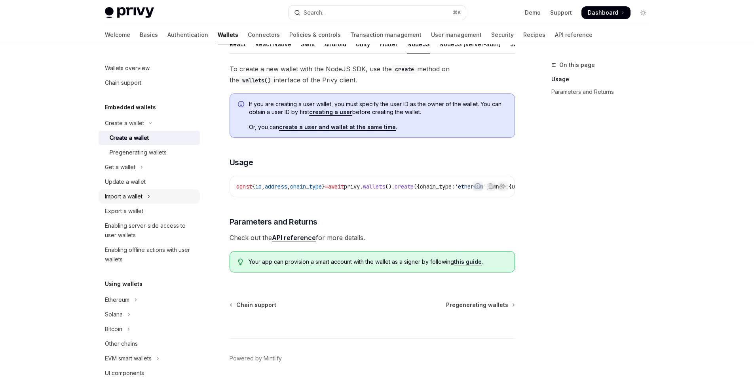
click at [145, 197] on button "Import a wallet" at bounding box center [149, 196] width 101 height 14
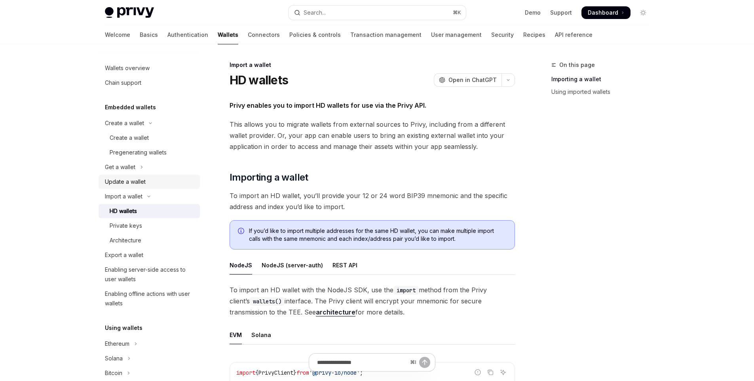
click at [150, 184] on div "Update a wallet" at bounding box center [150, 182] width 90 height 10
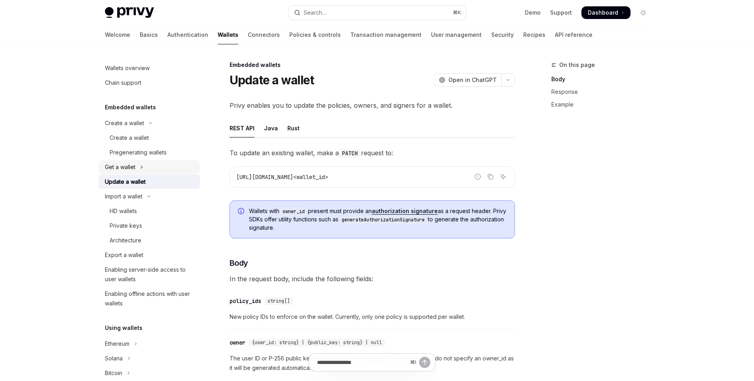
click at [148, 169] on button "Get a wallet" at bounding box center [149, 167] width 101 height 14
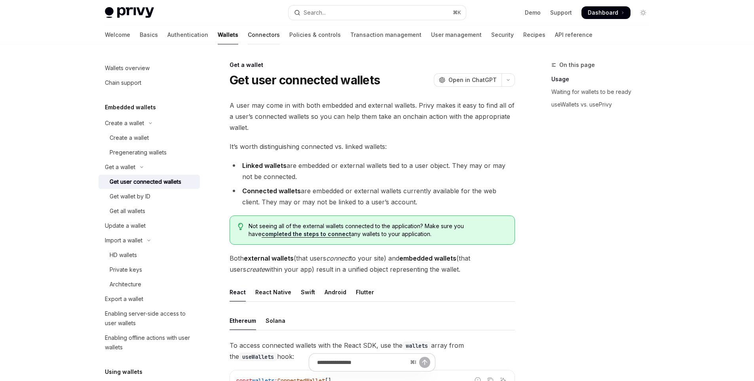
click at [248, 31] on link "Connectors" at bounding box center [264, 34] width 32 height 19
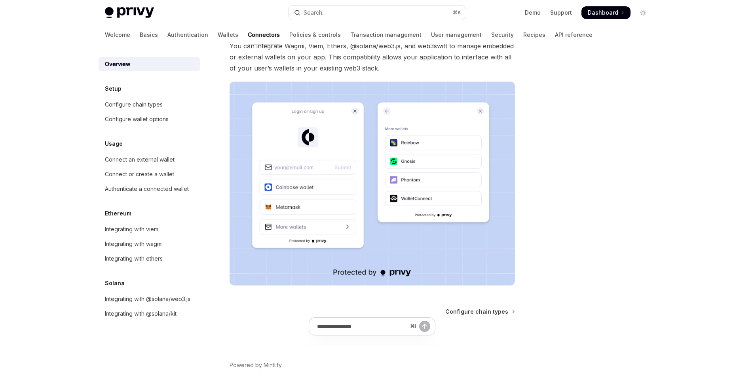
scroll to position [40, 0]
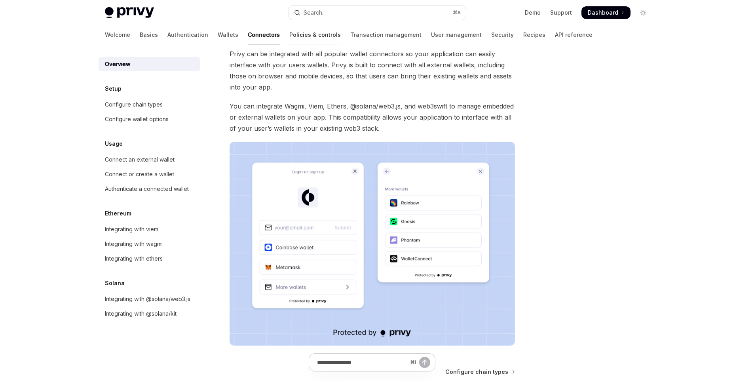
click at [289, 36] on link "Policies & controls" at bounding box center [314, 34] width 51 height 19
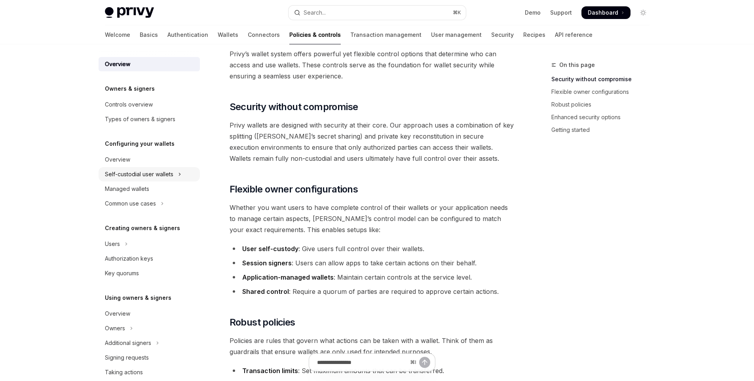
click at [174, 176] on button "Self-custodial user wallets" at bounding box center [149, 174] width 101 height 14
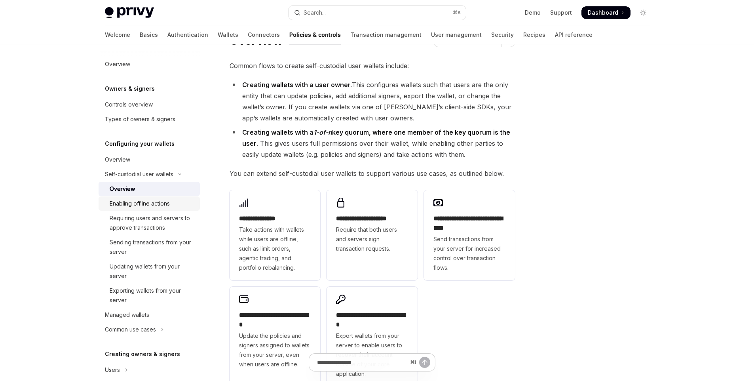
click at [168, 209] on link "Enabling offline actions" at bounding box center [149, 203] width 101 height 14
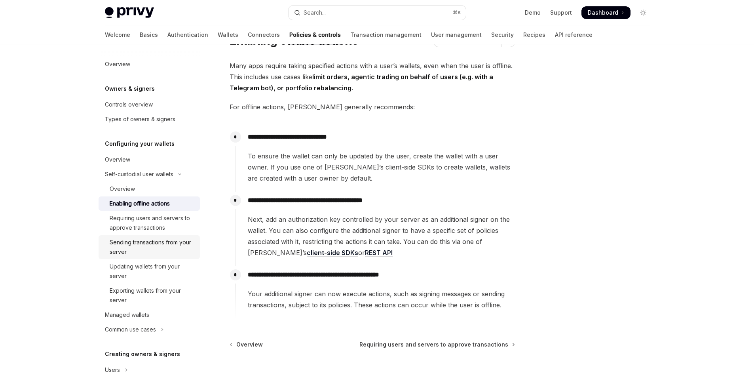
click at [162, 251] on div "Sending transactions from your server" at bounding box center [153, 247] width 86 height 19
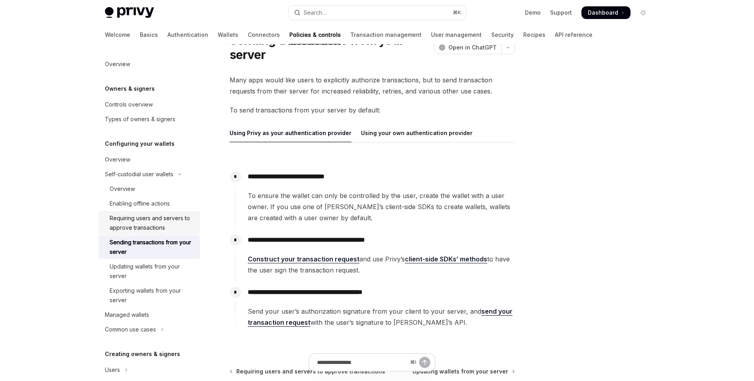
click at [155, 227] on div "Requiring users and servers to approve transactions" at bounding box center [153, 222] width 86 height 19
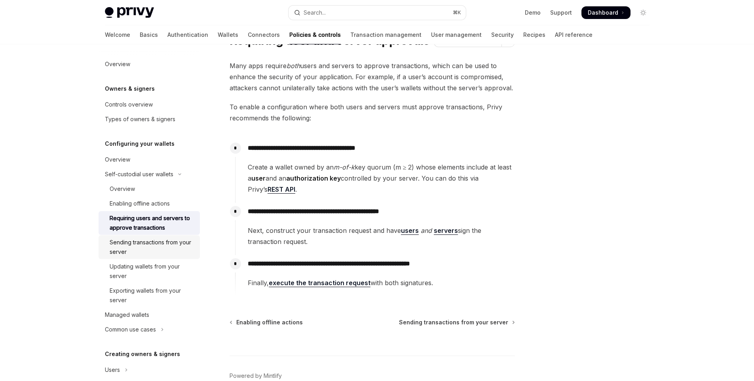
click at [155, 250] on div "Sending transactions from your server" at bounding box center [153, 247] width 86 height 19
type textarea "*"
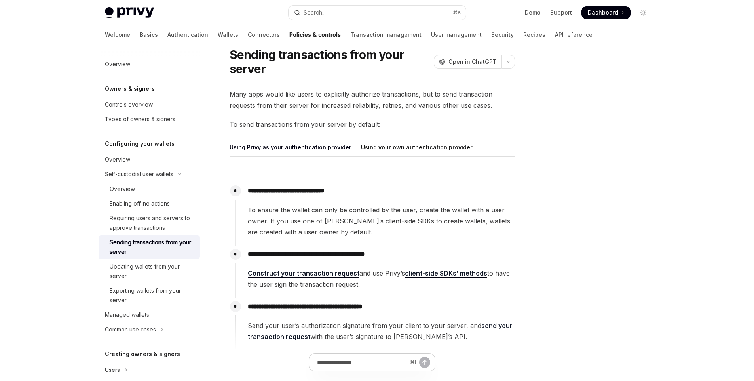
scroll to position [25, 0]
drag, startPoint x: 264, startPoint y: 198, endPoint x: 305, endPoint y: 197, distance: 41.2
click at [305, 197] on div "**********" at bounding box center [375, 210] width 280 height 55
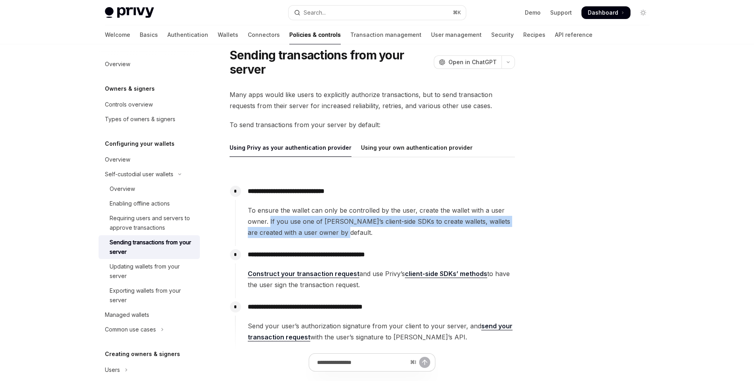
drag, startPoint x: 349, startPoint y: 233, endPoint x: 270, endPoint y: 223, distance: 79.8
click at [270, 223] on span "To ensure the wallet can only be controlled by the user, create the wallet with…" at bounding box center [381, 221] width 267 height 33
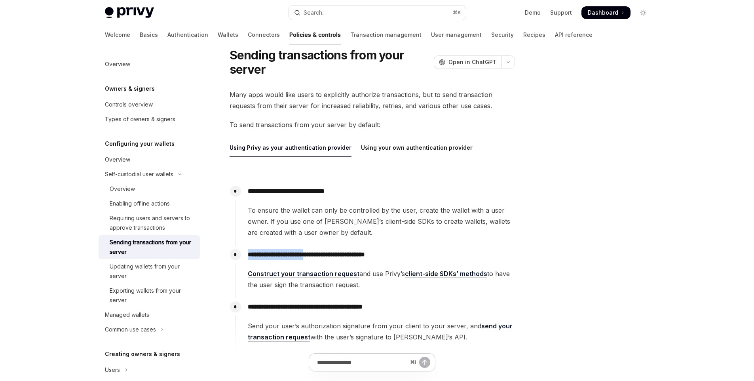
drag, startPoint x: 247, startPoint y: 255, endPoint x: 322, endPoint y: 253, distance: 74.8
click at [322, 253] on div "**********" at bounding box center [375, 268] width 280 height 44
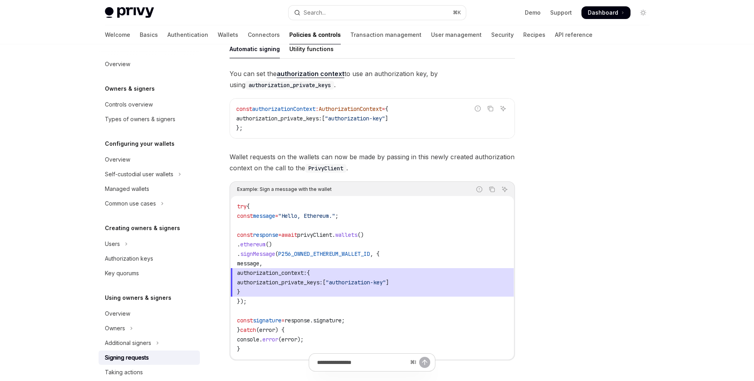
scroll to position [157, 0]
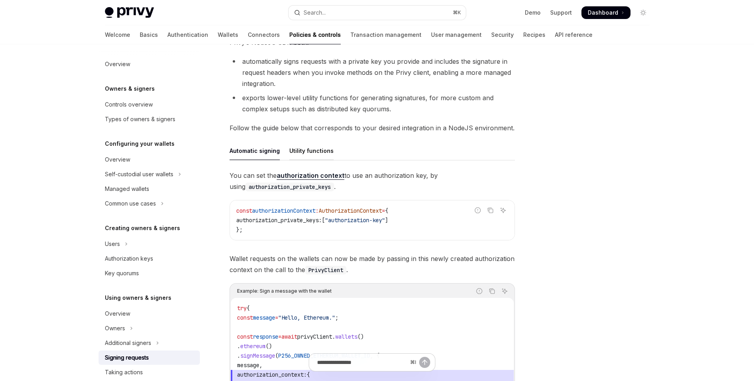
click at [304, 147] on div "Utility functions" at bounding box center [311, 150] width 44 height 19
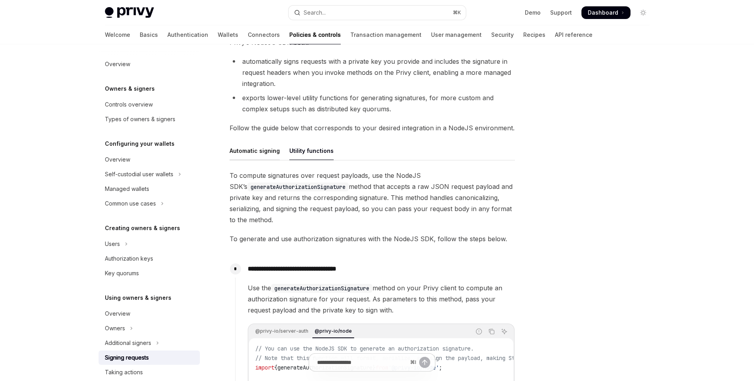
click at [261, 153] on div "Automatic signing" at bounding box center [255, 150] width 50 height 19
type textarea "*"
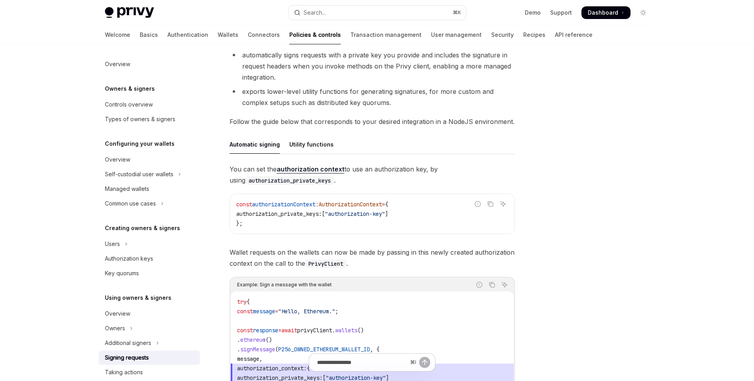
scroll to position [171, 0]
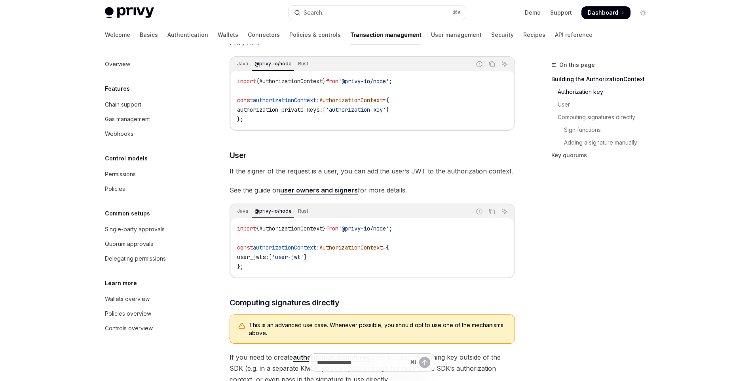
scroll to position [146, 0]
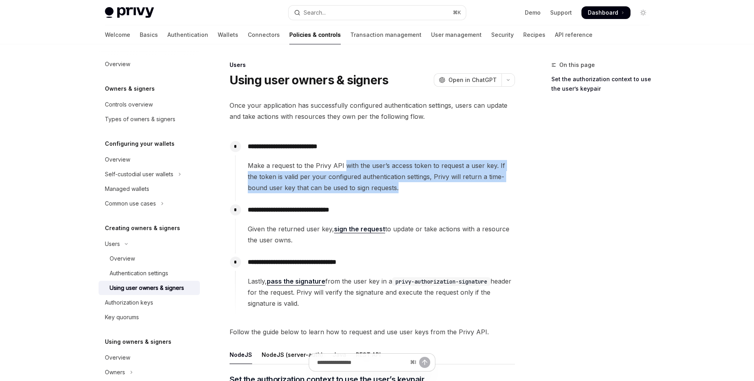
drag, startPoint x: 350, startPoint y: 166, endPoint x: 407, endPoint y: 184, distance: 60.4
click at [407, 184] on span "Make a request to the Privy API with the user’s access token to request a user …" at bounding box center [381, 176] width 267 height 33
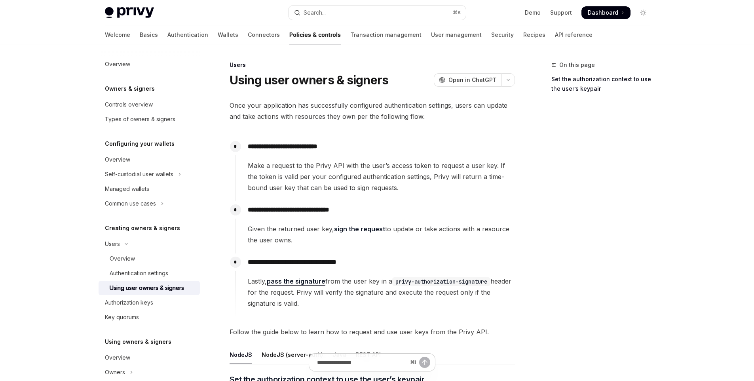
click at [367, 220] on div "**********" at bounding box center [375, 223] width 280 height 44
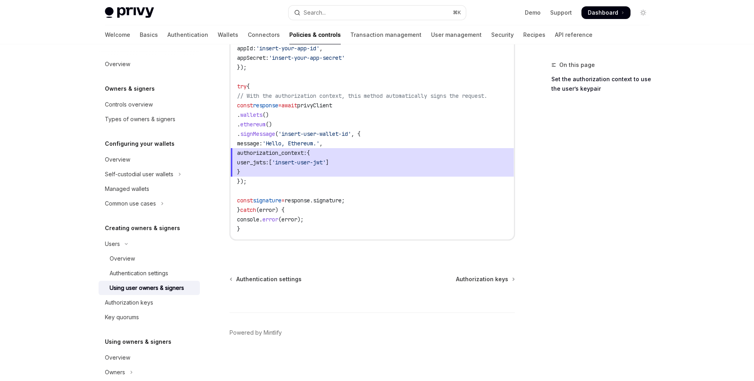
scroll to position [541, 0]
click at [148, 306] on div "Authorization keys" at bounding box center [129, 303] width 48 height 10
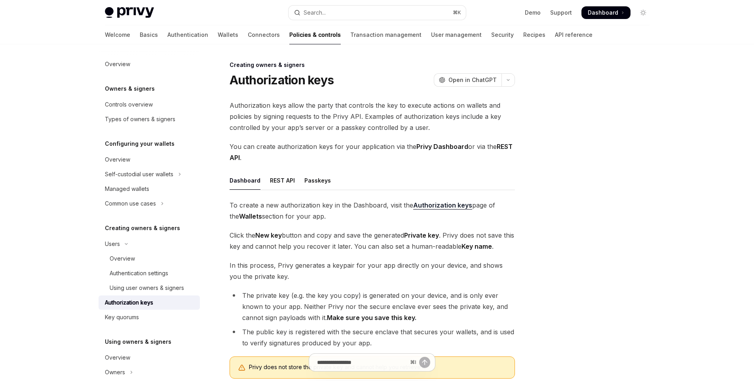
scroll to position [91, 0]
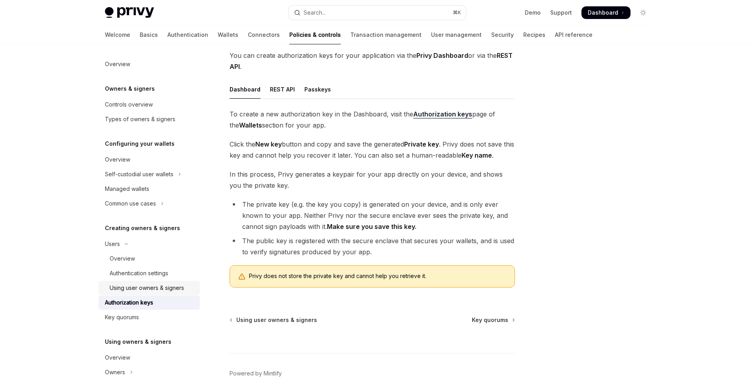
click at [148, 285] on div "Using user owners & signers" at bounding box center [147, 288] width 74 height 10
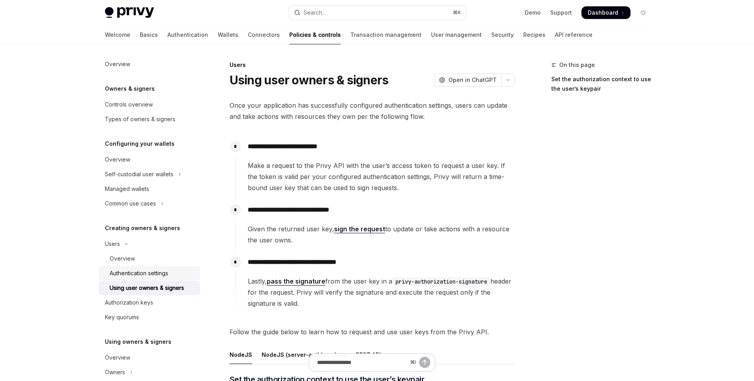
click at [151, 275] on div "Authentication settings" at bounding box center [139, 273] width 59 height 10
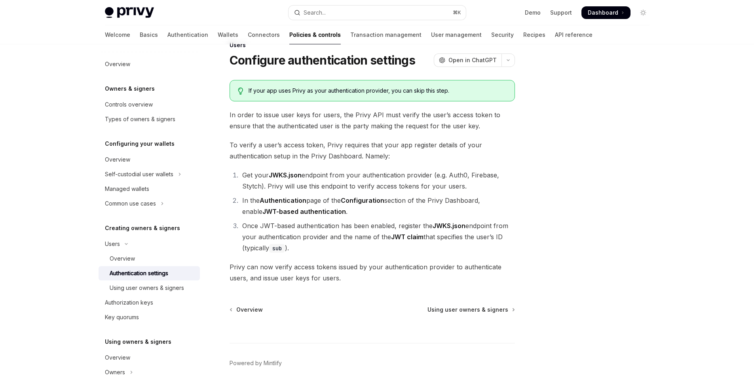
scroll to position [50, 0]
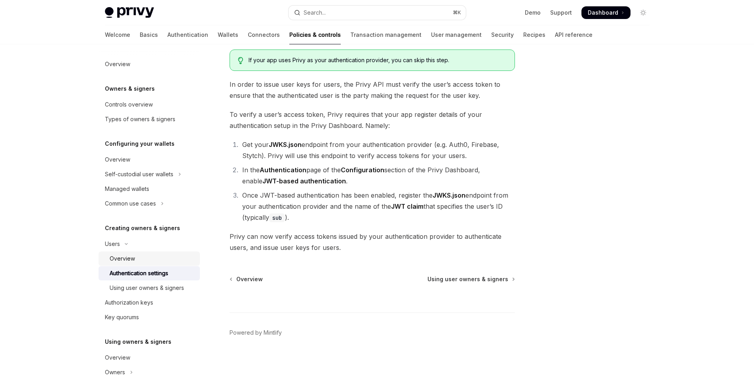
click at [164, 264] on link "Overview" at bounding box center [149, 258] width 101 height 14
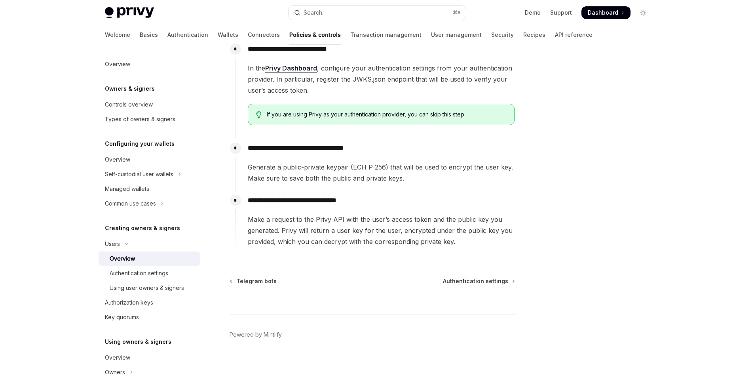
scroll to position [260, 0]
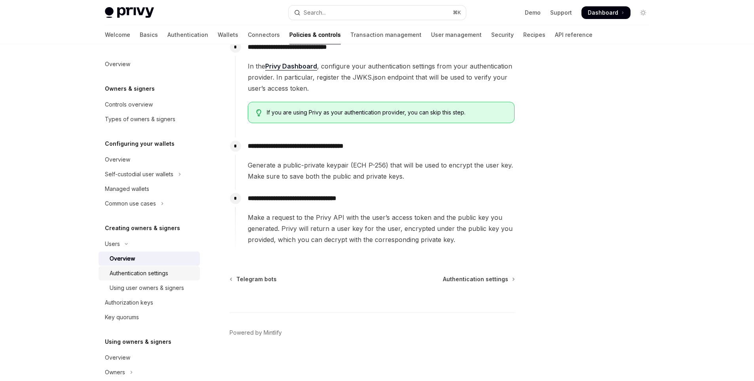
click at [156, 276] on div "Authentication settings" at bounding box center [139, 273] width 59 height 10
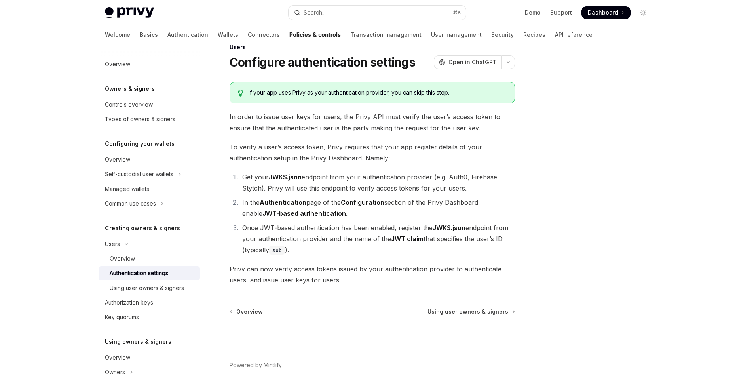
scroll to position [50, 0]
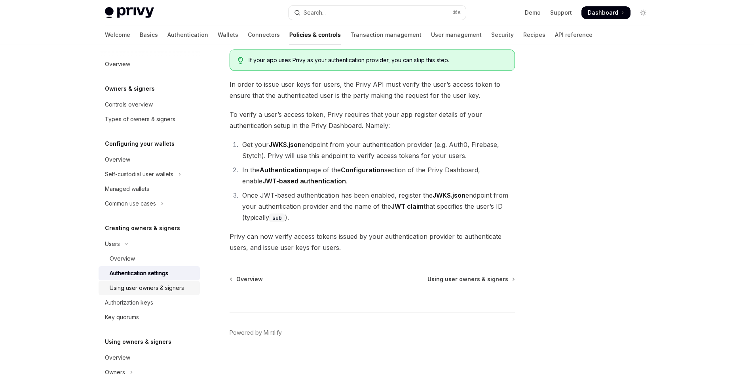
click at [130, 282] on link "Using user owners & signers" at bounding box center [149, 288] width 101 height 14
type textarea "*"
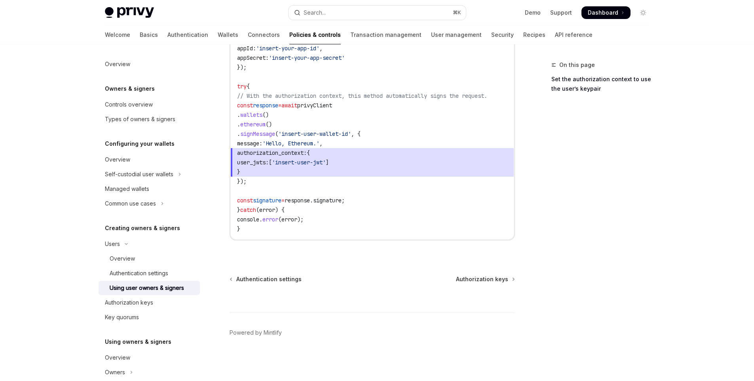
scroll to position [522, 0]
